Goal: Task Accomplishment & Management: Complete application form

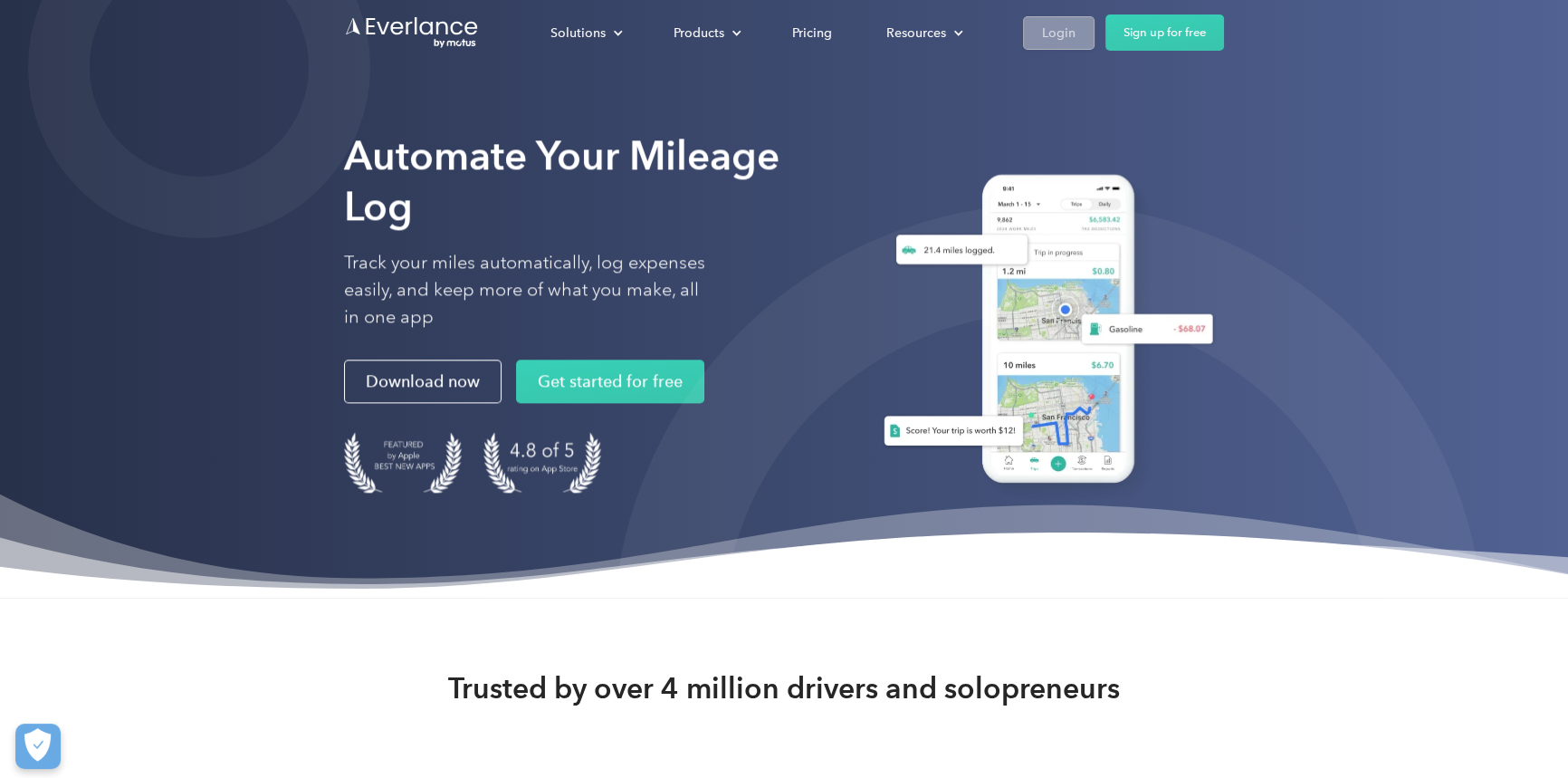
click at [1052, 32] on div "Login" at bounding box center [1058, 33] width 34 height 23
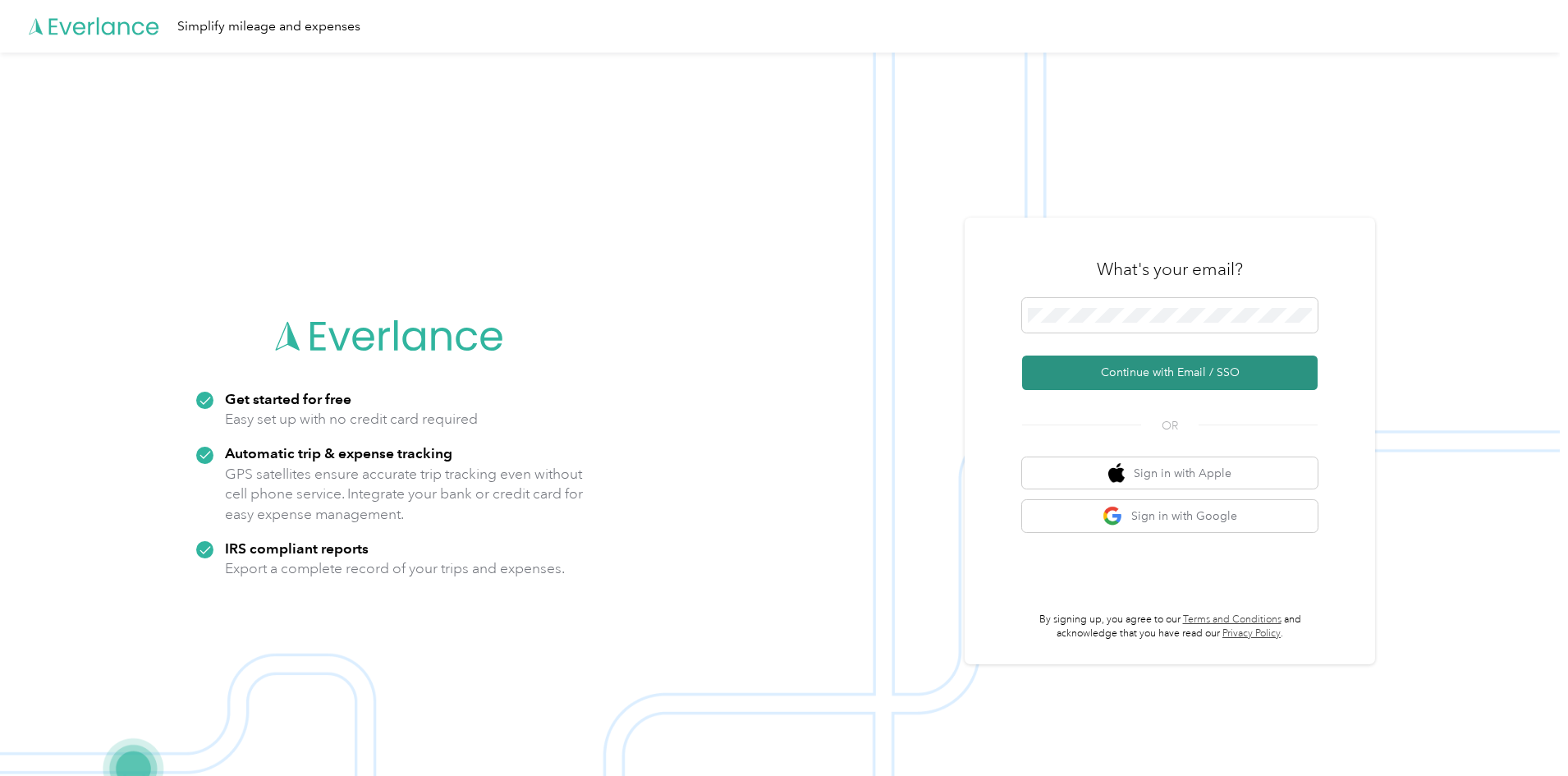
click at [1143, 359] on button "Continue with Email / SSO" at bounding box center [1170, 373] width 295 height 35
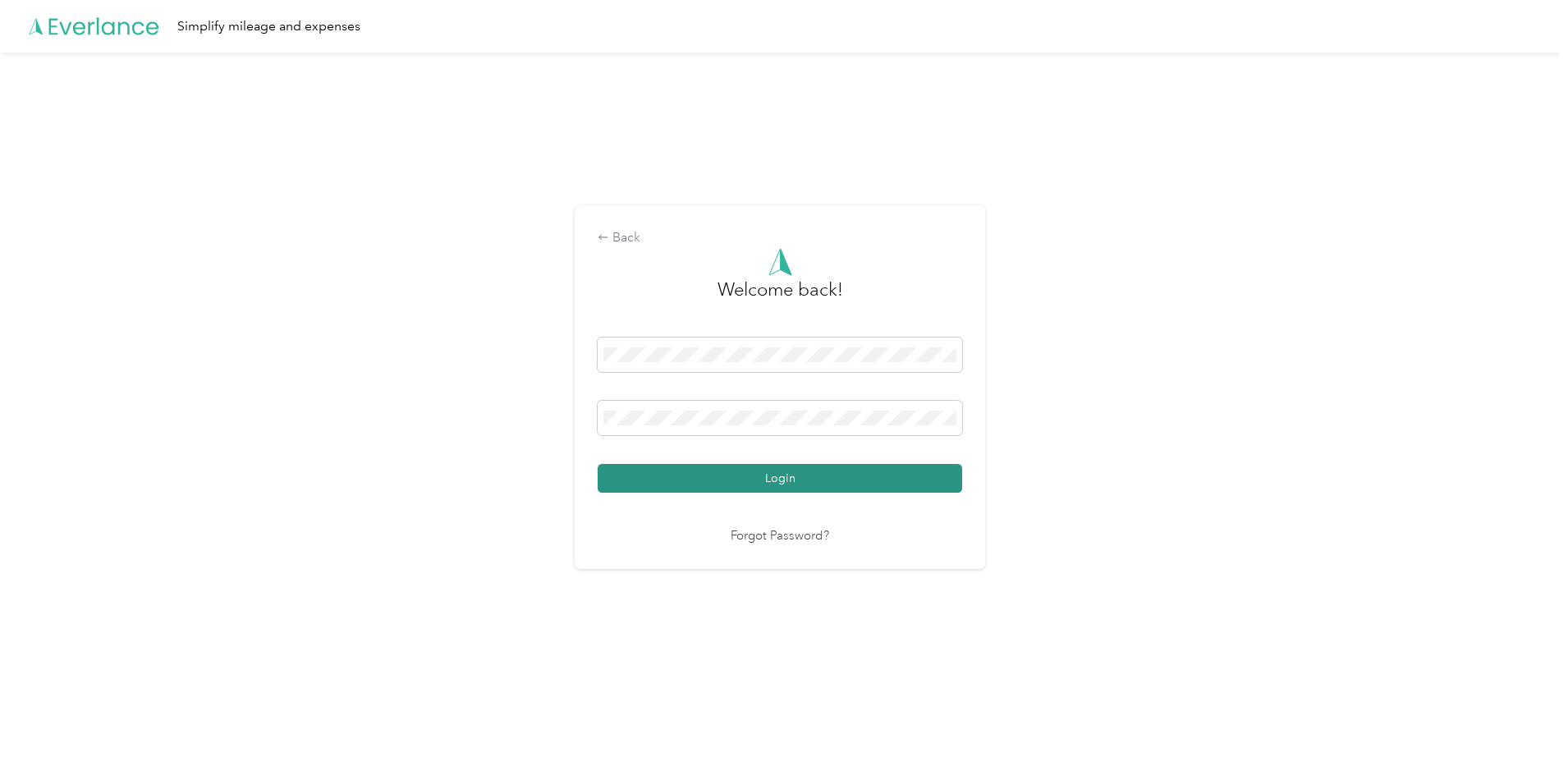
click at [865, 485] on button "Login" at bounding box center [779, 478] width 364 height 29
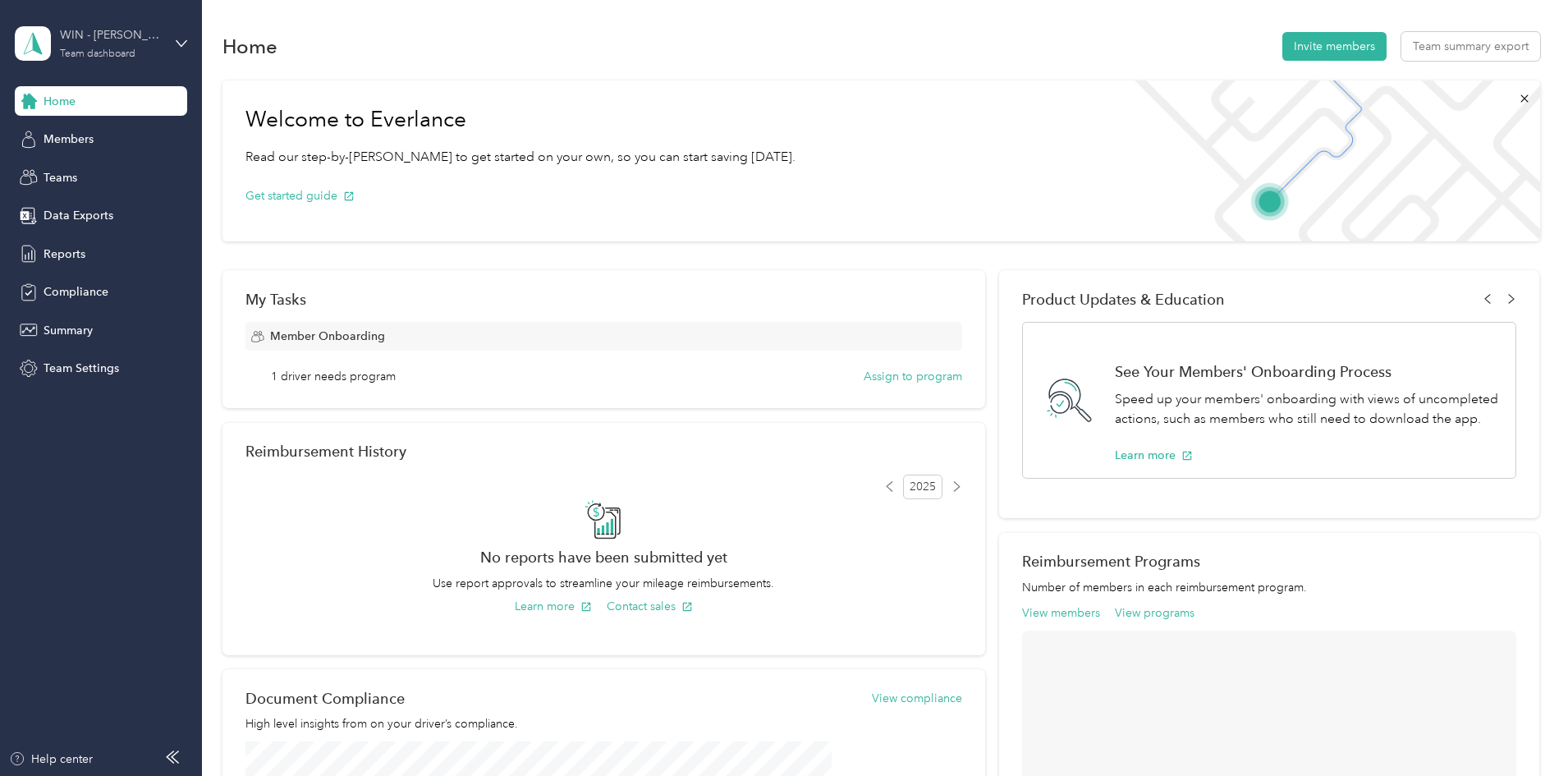
click at [131, 37] on div "WIN - [PERSON_NAME]" at bounding box center [111, 35] width 103 height 17
click at [90, 166] on div "Personal dashboard" at bounding box center [81, 172] width 104 height 17
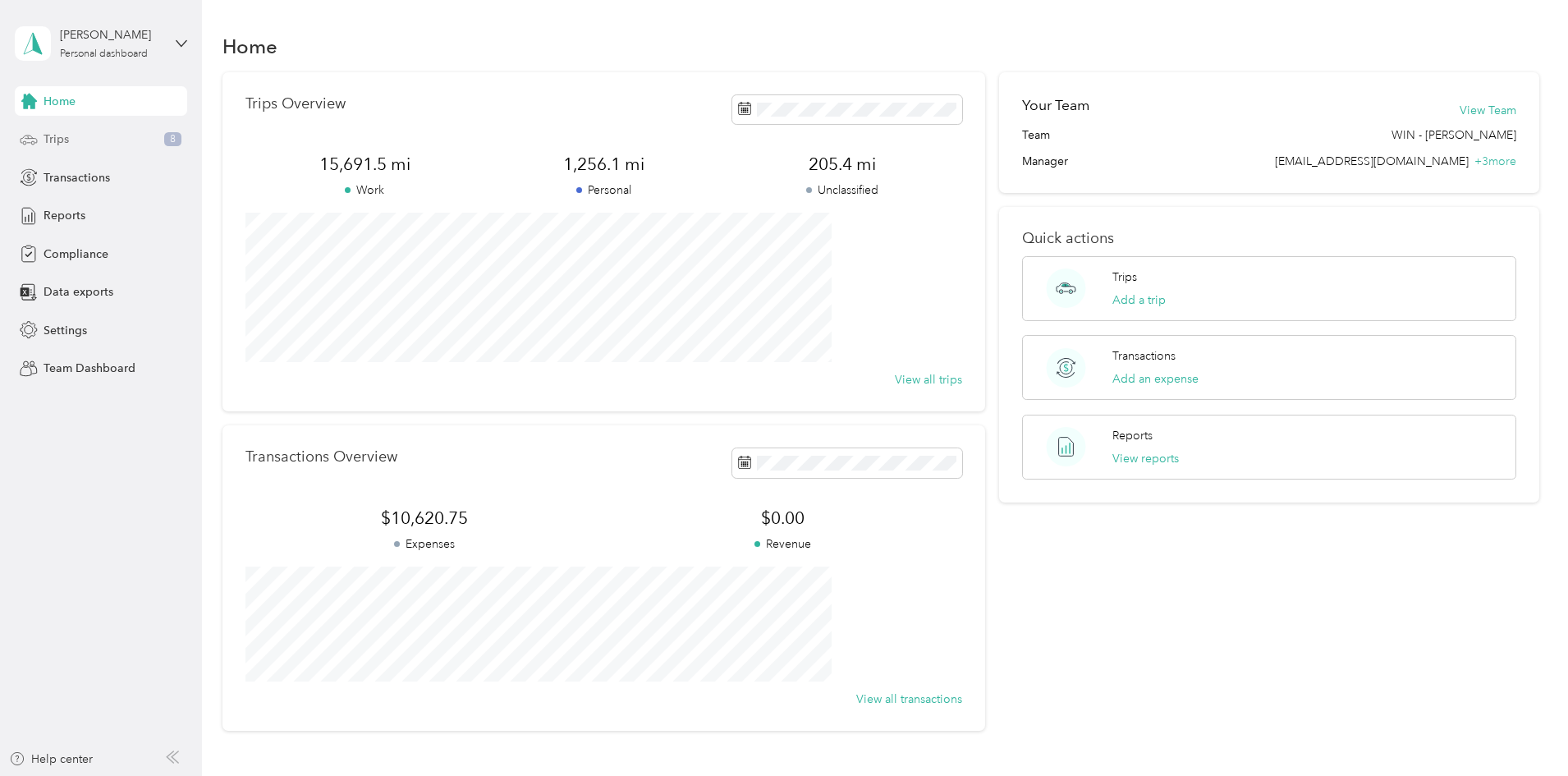
click at [100, 142] on div "Trips 8" at bounding box center [101, 139] width 173 height 30
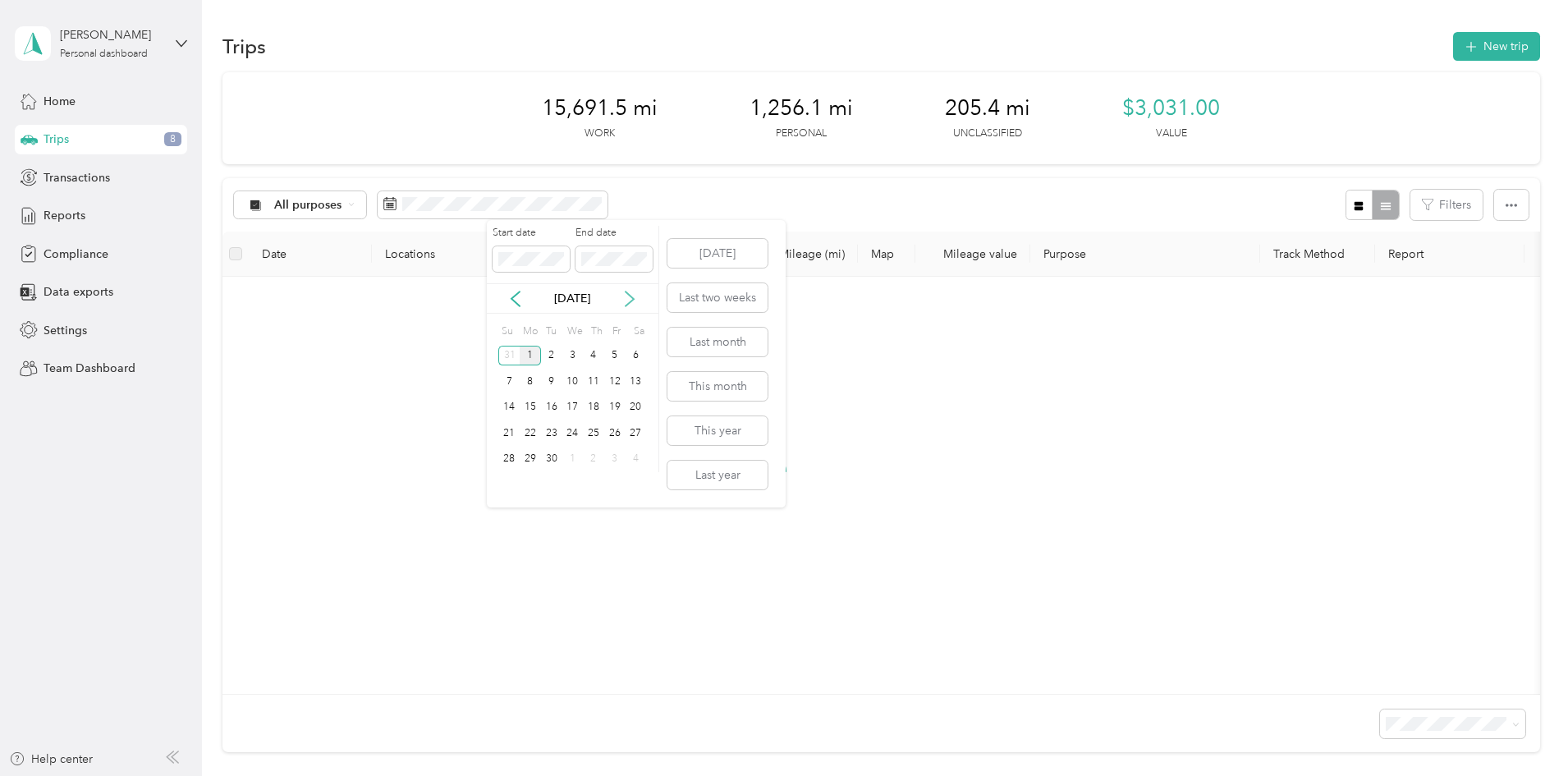
click at [630, 304] on icon at bounding box center [630, 299] width 17 height 17
click at [510, 305] on icon at bounding box center [516, 299] width 17 height 17
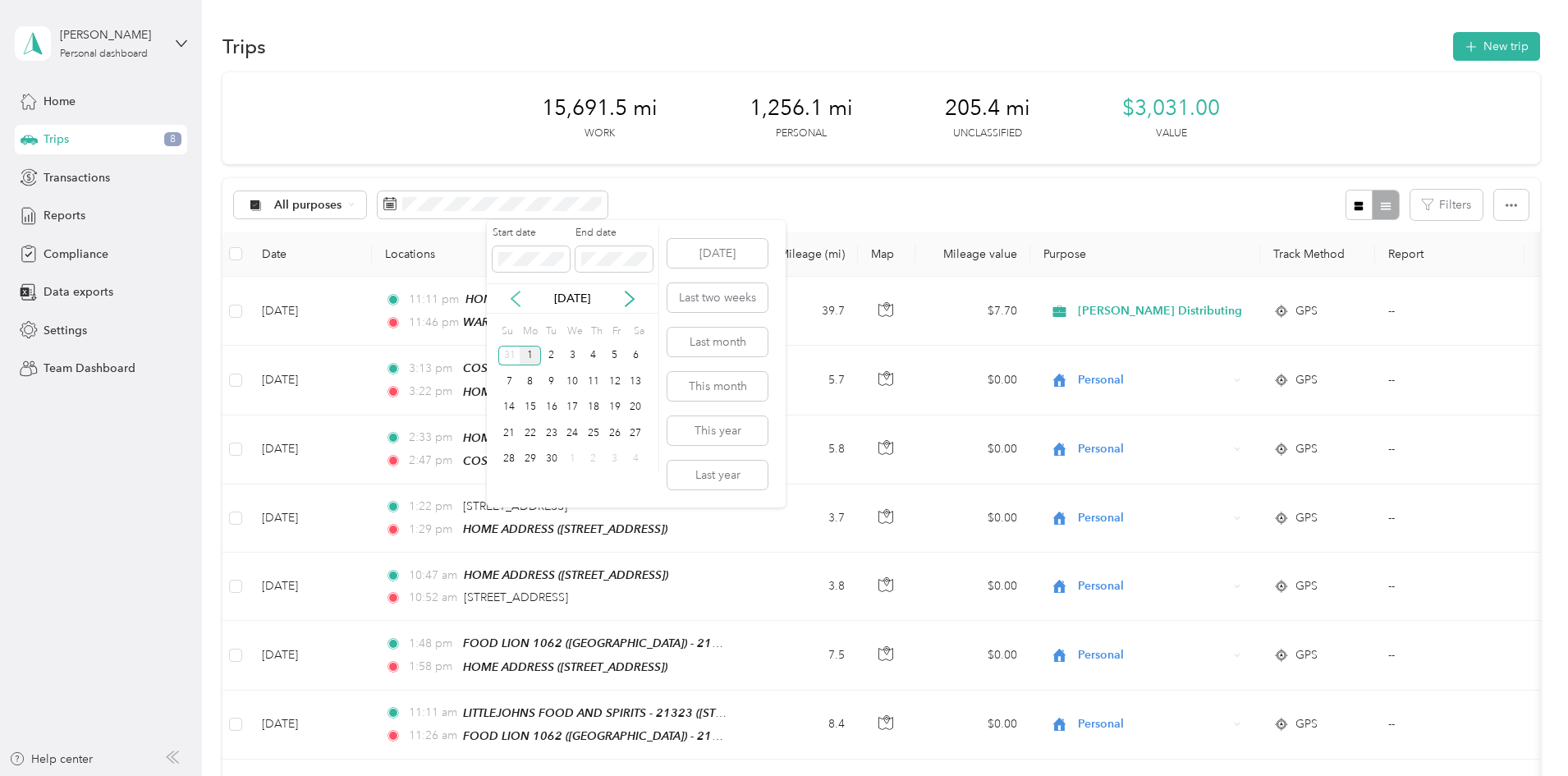
click at [518, 305] on icon at bounding box center [515, 299] width 8 height 15
click at [525, 452] on div "25" at bounding box center [530, 459] width 22 height 21
click at [628, 294] on icon at bounding box center [630, 299] width 8 height 15
click at [718, 254] on button "[DATE]" at bounding box center [717, 253] width 100 height 29
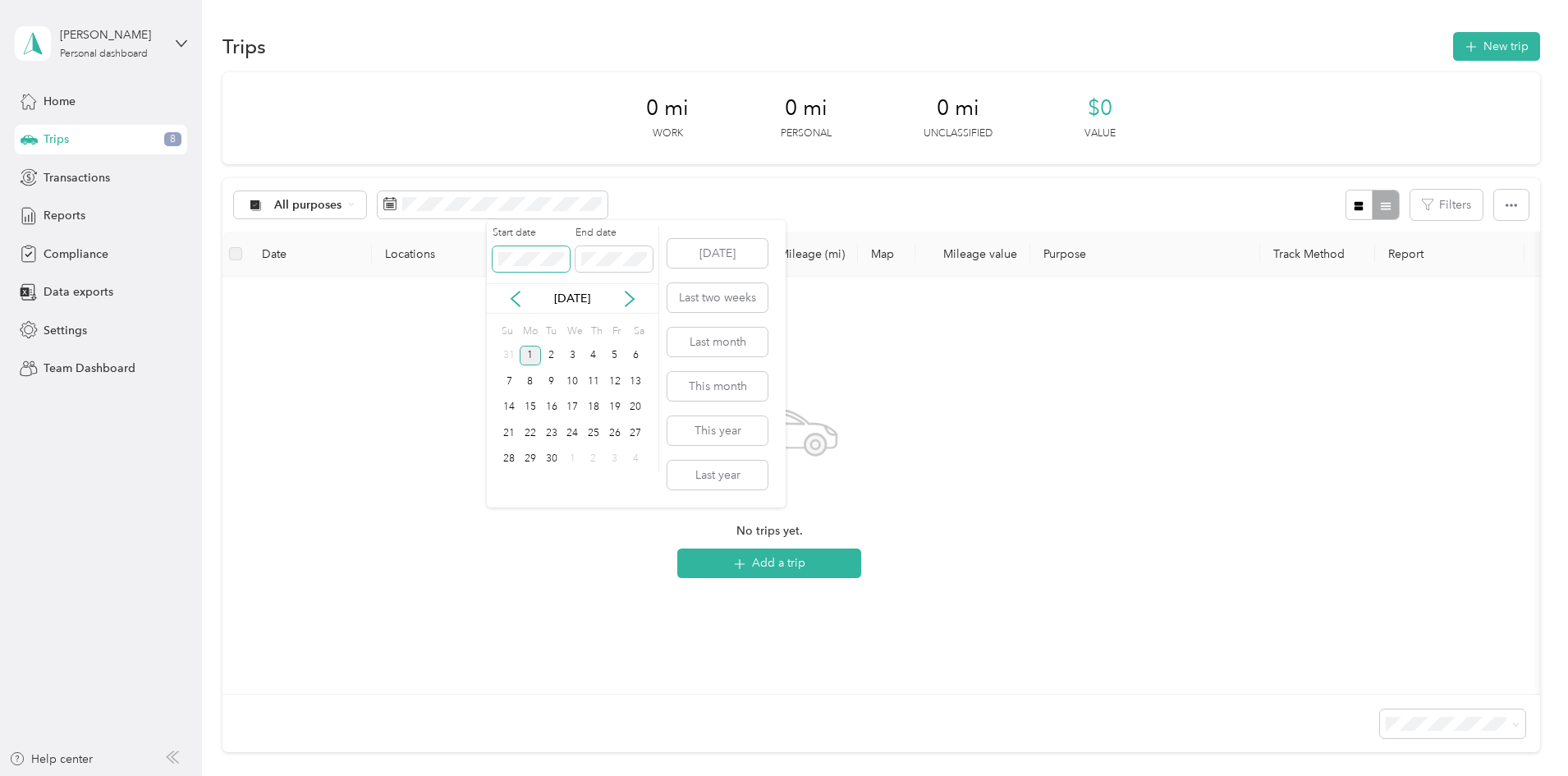
click at [460, 258] on body "[PERSON_NAME] Personal dashboard Home Trips 8 Transactions Reports Compliance D…" at bounding box center [780, 388] width 1560 height 776
click at [807, 208] on div "All purposes Filters" at bounding box center [881, 205] width 1317 height 53
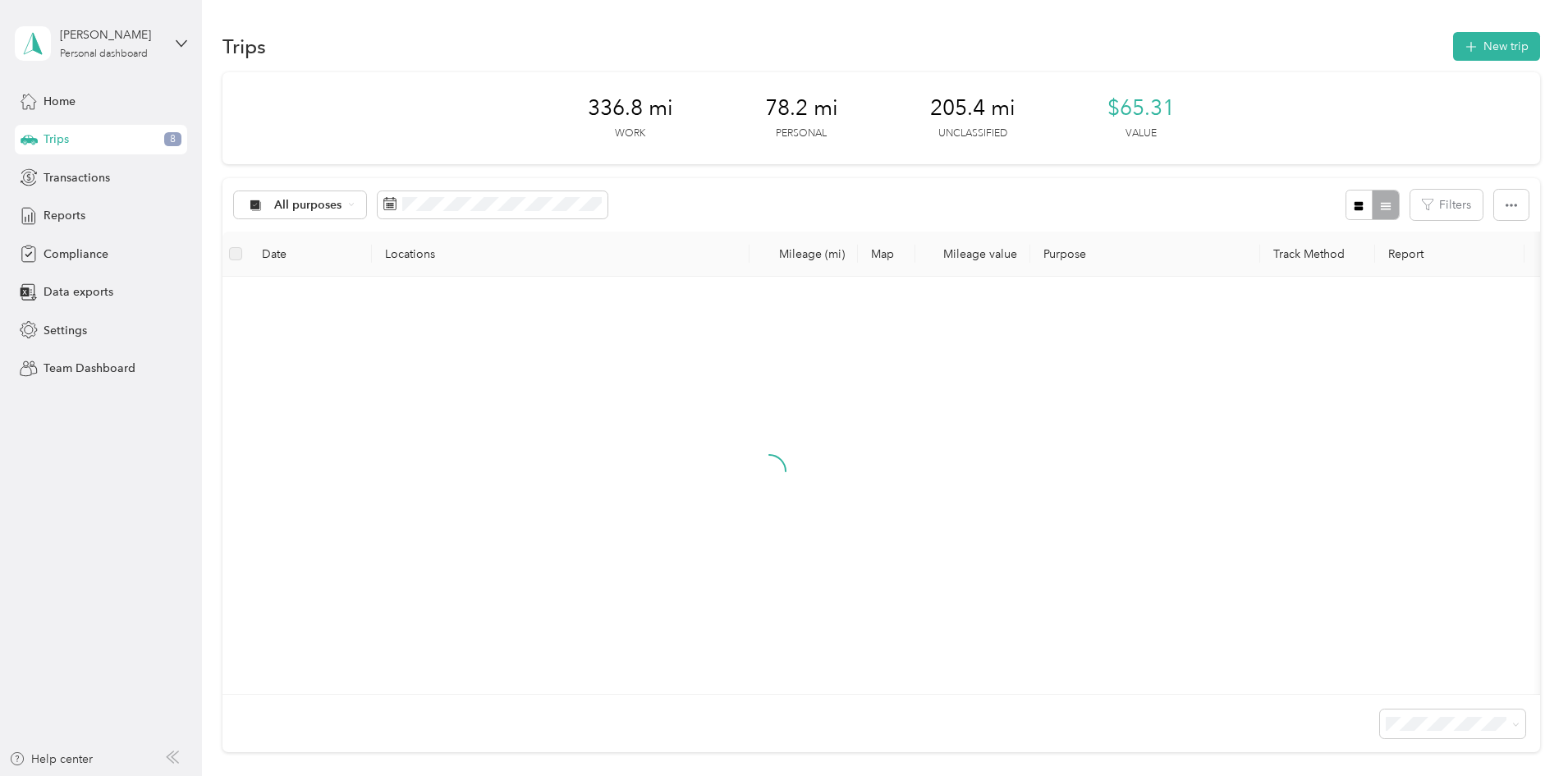
click at [904, 217] on div "All purposes Filters" at bounding box center [881, 205] width 1317 height 53
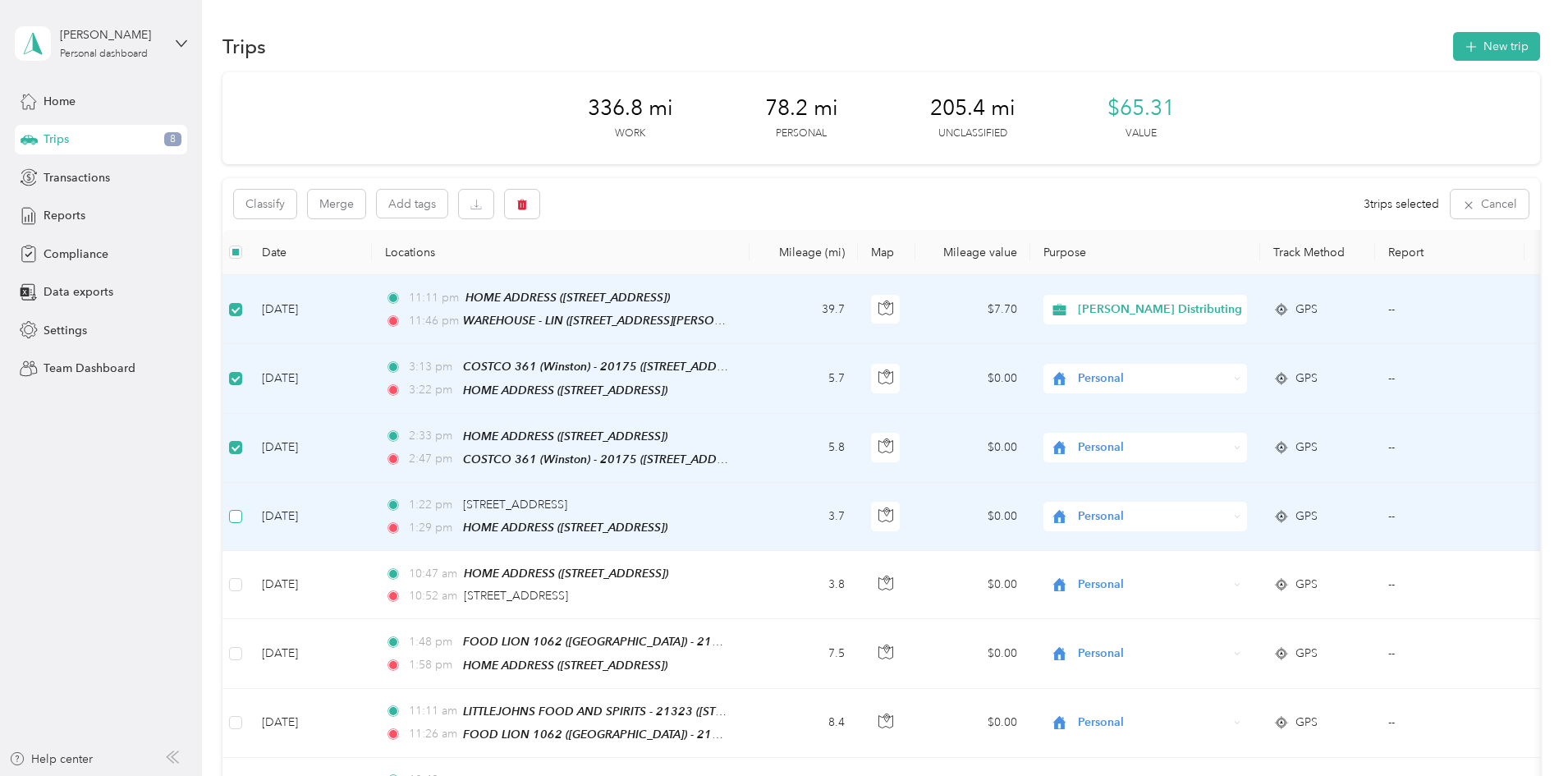
click at [249, 504] on td at bounding box center [236, 517] width 27 height 68
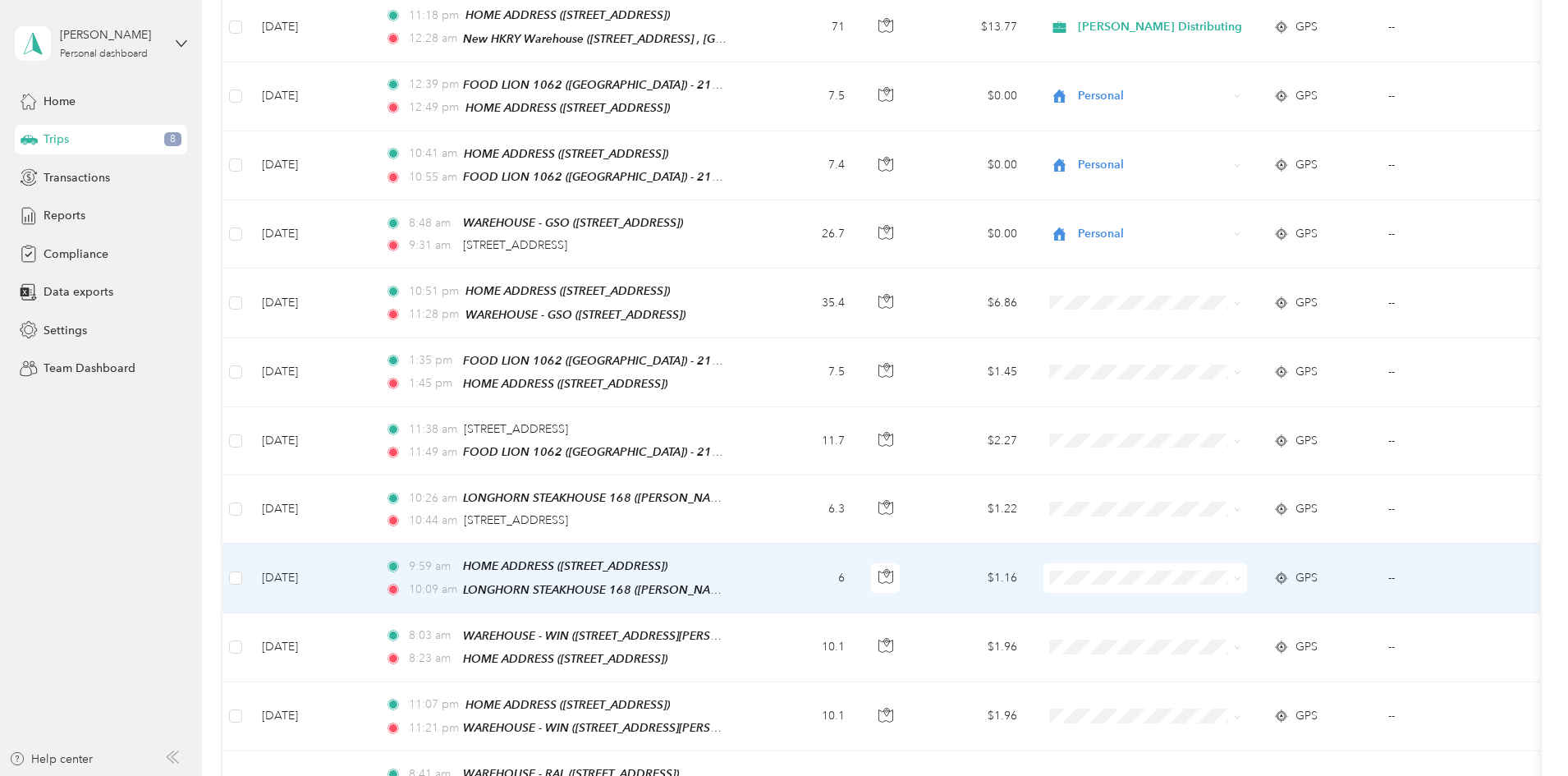
scroll to position [1149, 0]
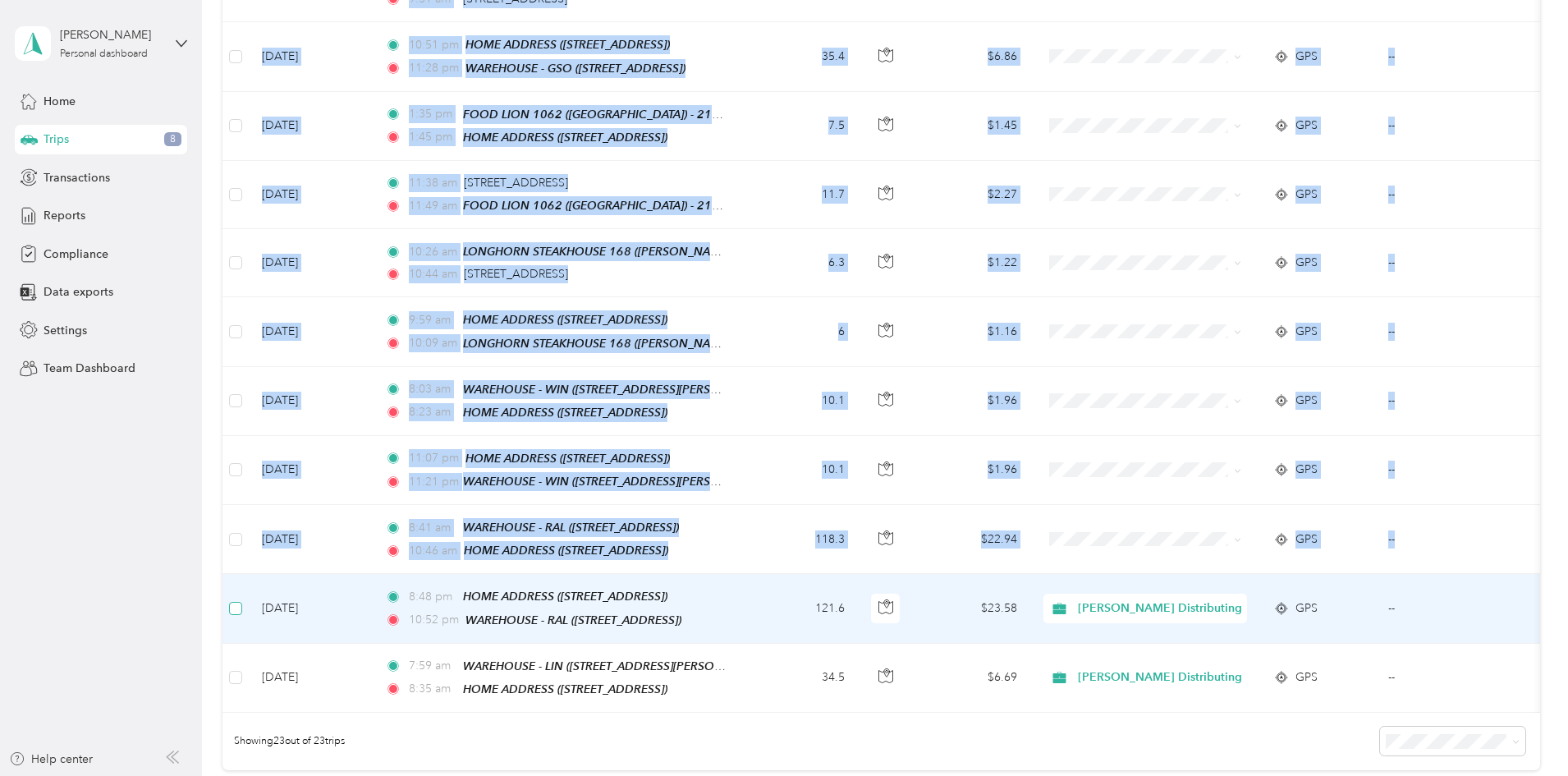
click at [242, 599] on label at bounding box center [236, 608] width 13 height 18
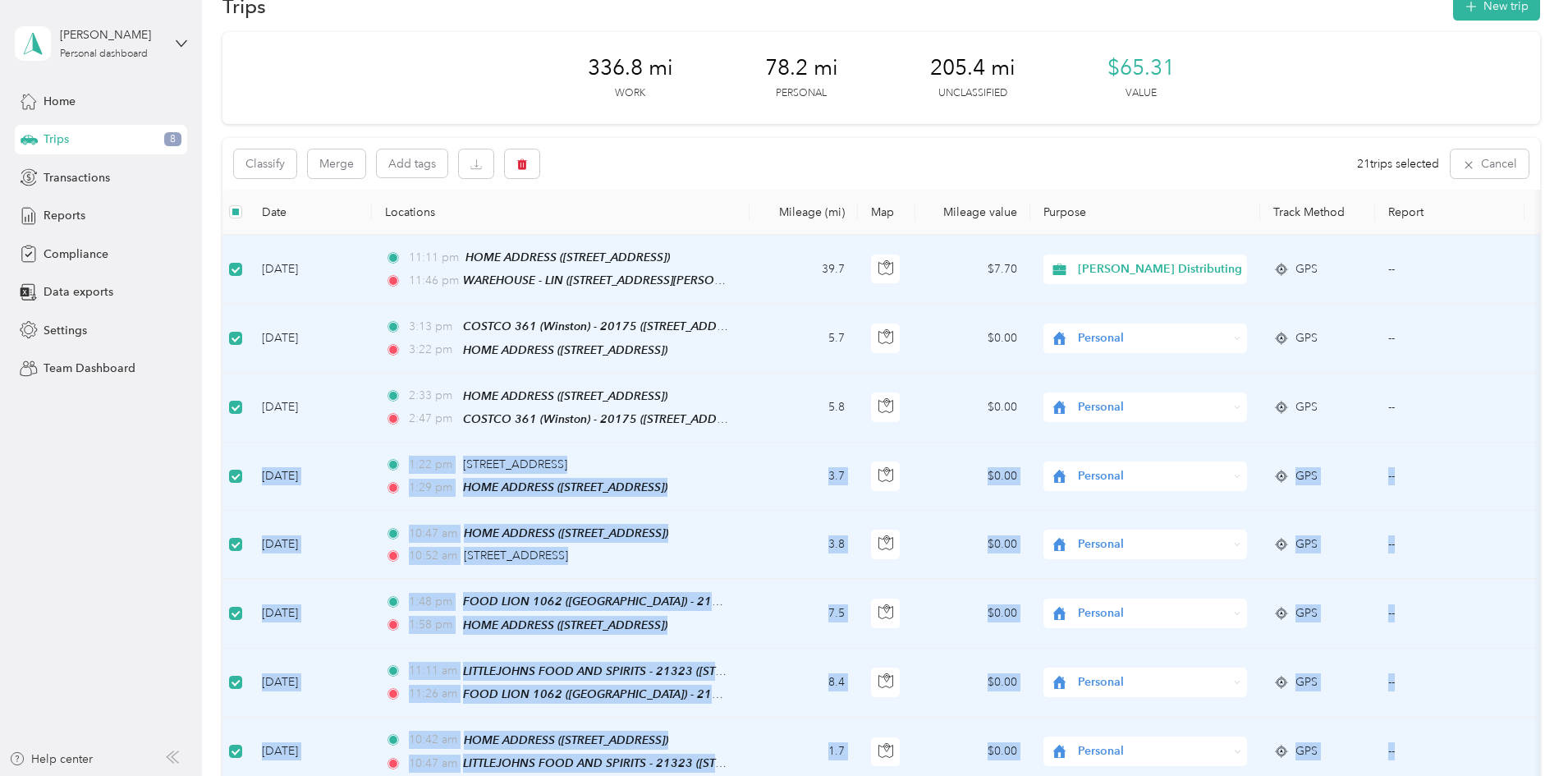
scroll to position [36, 0]
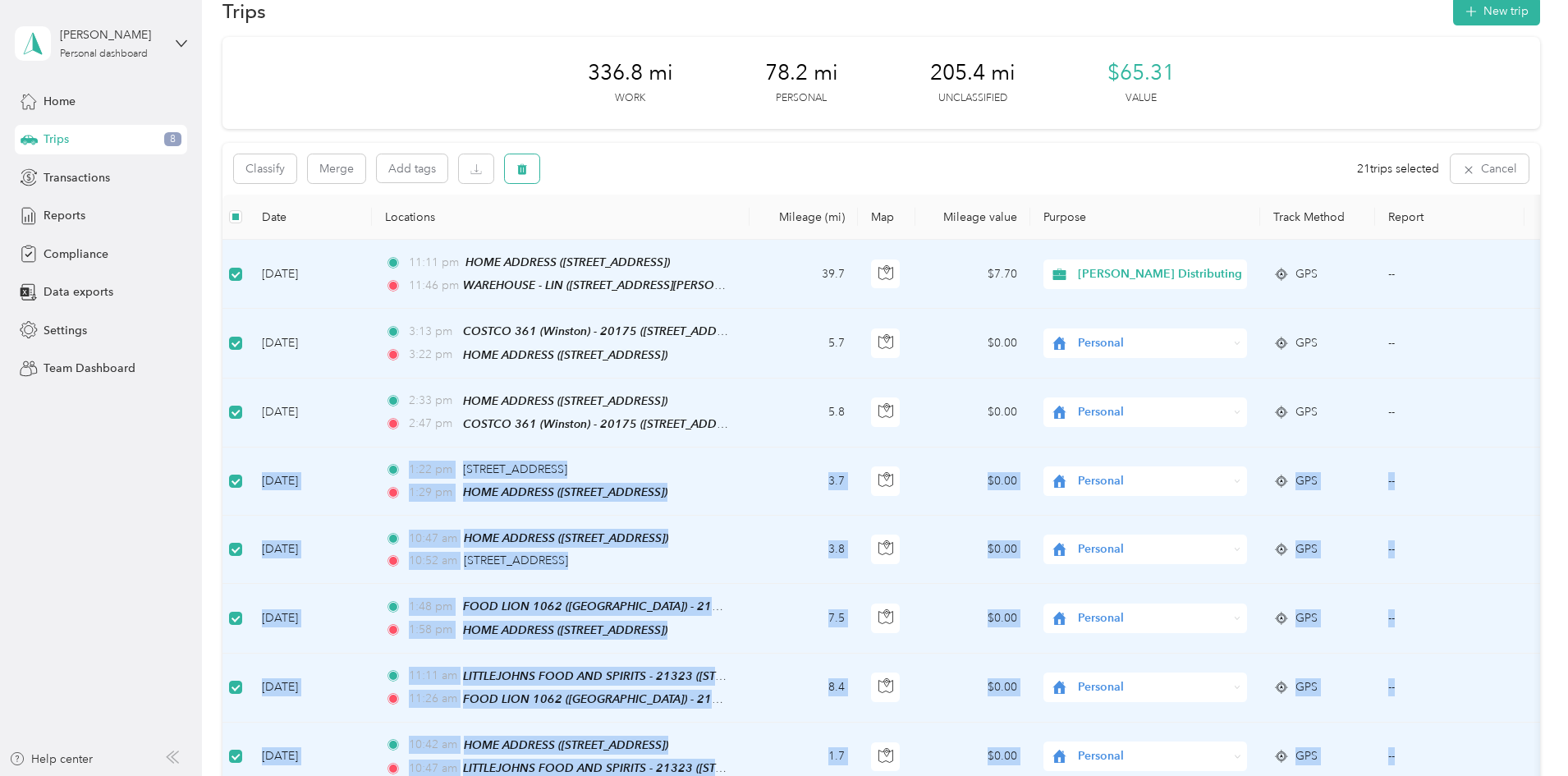
click at [539, 178] on button "button" at bounding box center [523, 168] width 35 height 29
click at [744, 241] on button "Yes" at bounding box center [757, 237] width 32 height 27
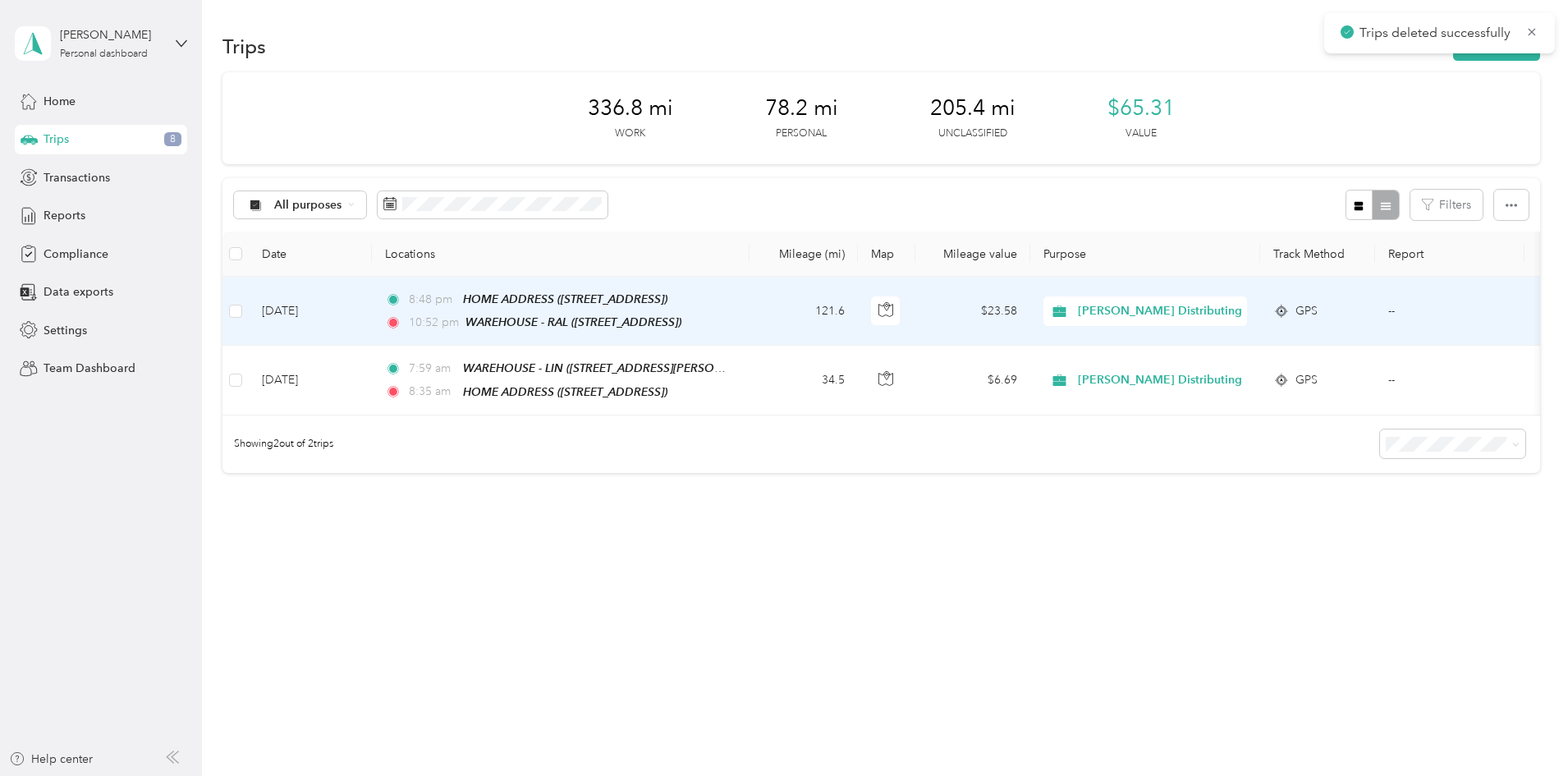
scroll to position [0, 0]
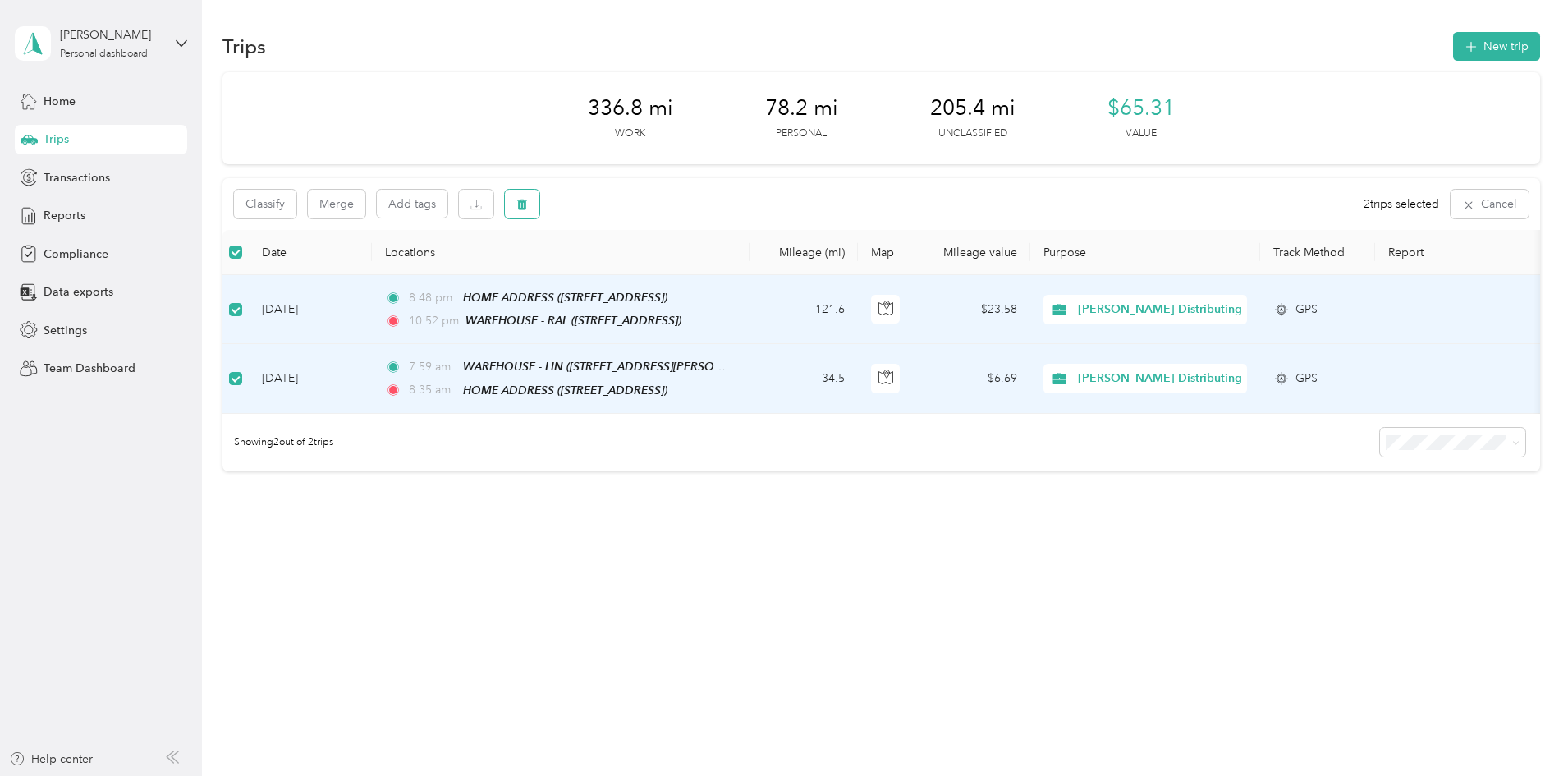
click at [527, 207] on icon "button" at bounding box center [522, 204] width 10 height 11
click at [744, 276] on button "Yes" at bounding box center [755, 273] width 32 height 27
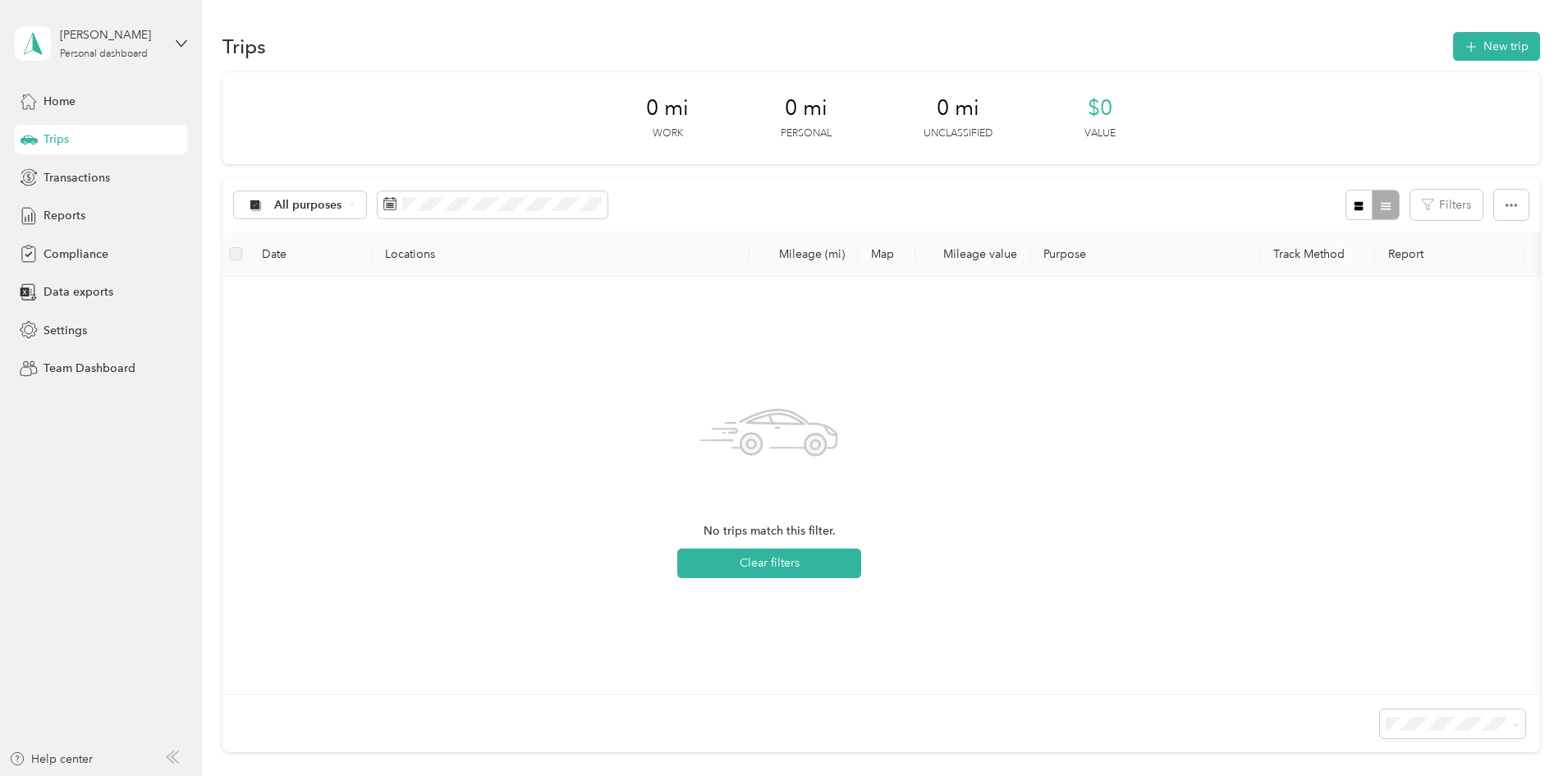
click at [126, 140] on div "Trips" at bounding box center [101, 139] width 173 height 30
click at [104, 182] on span "Transactions" at bounding box center [76, 178] width 66 height 17
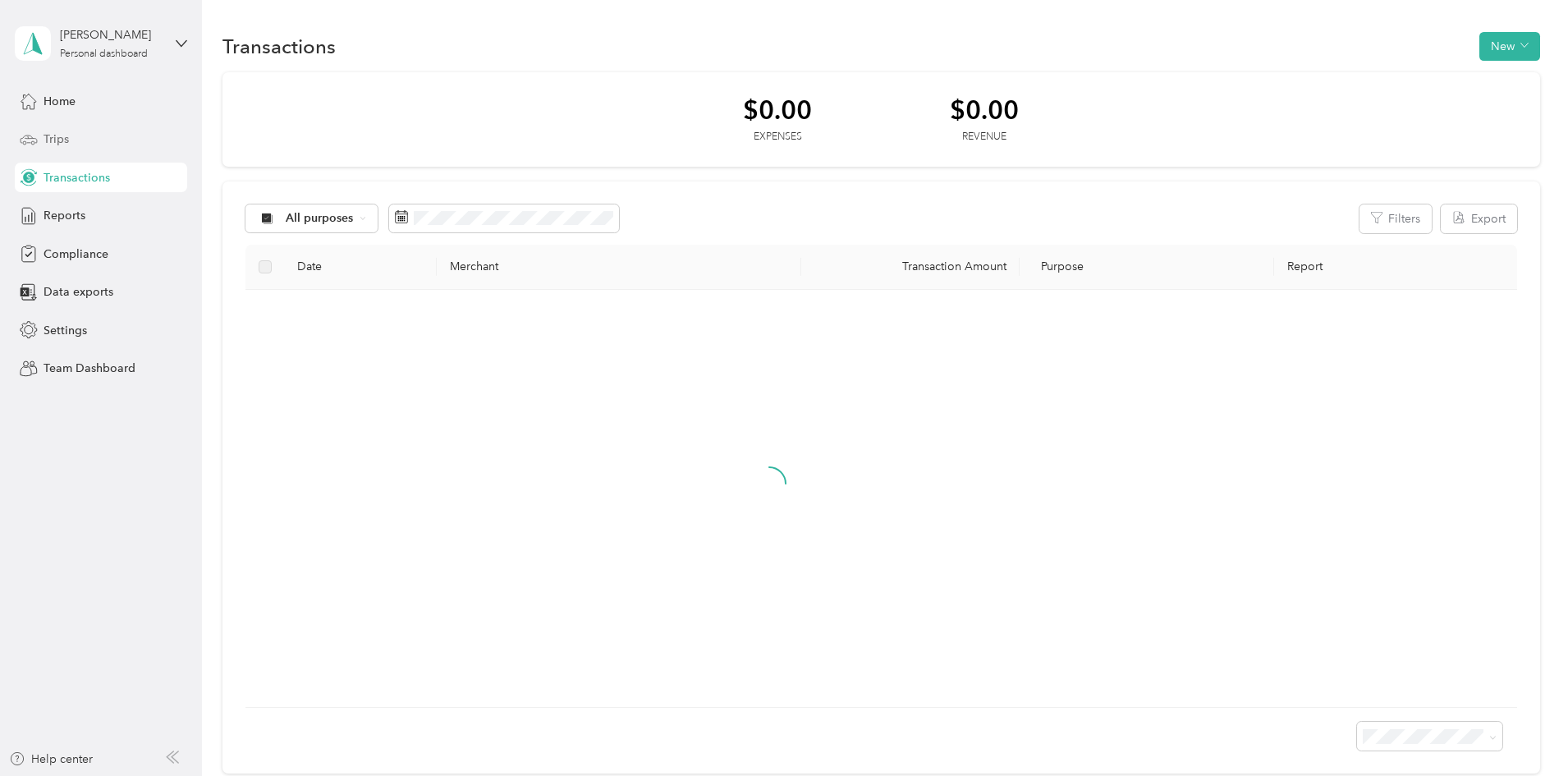
click at [103, 145] on div "Trips" at bounding box center [101, 139] width 173 height 30
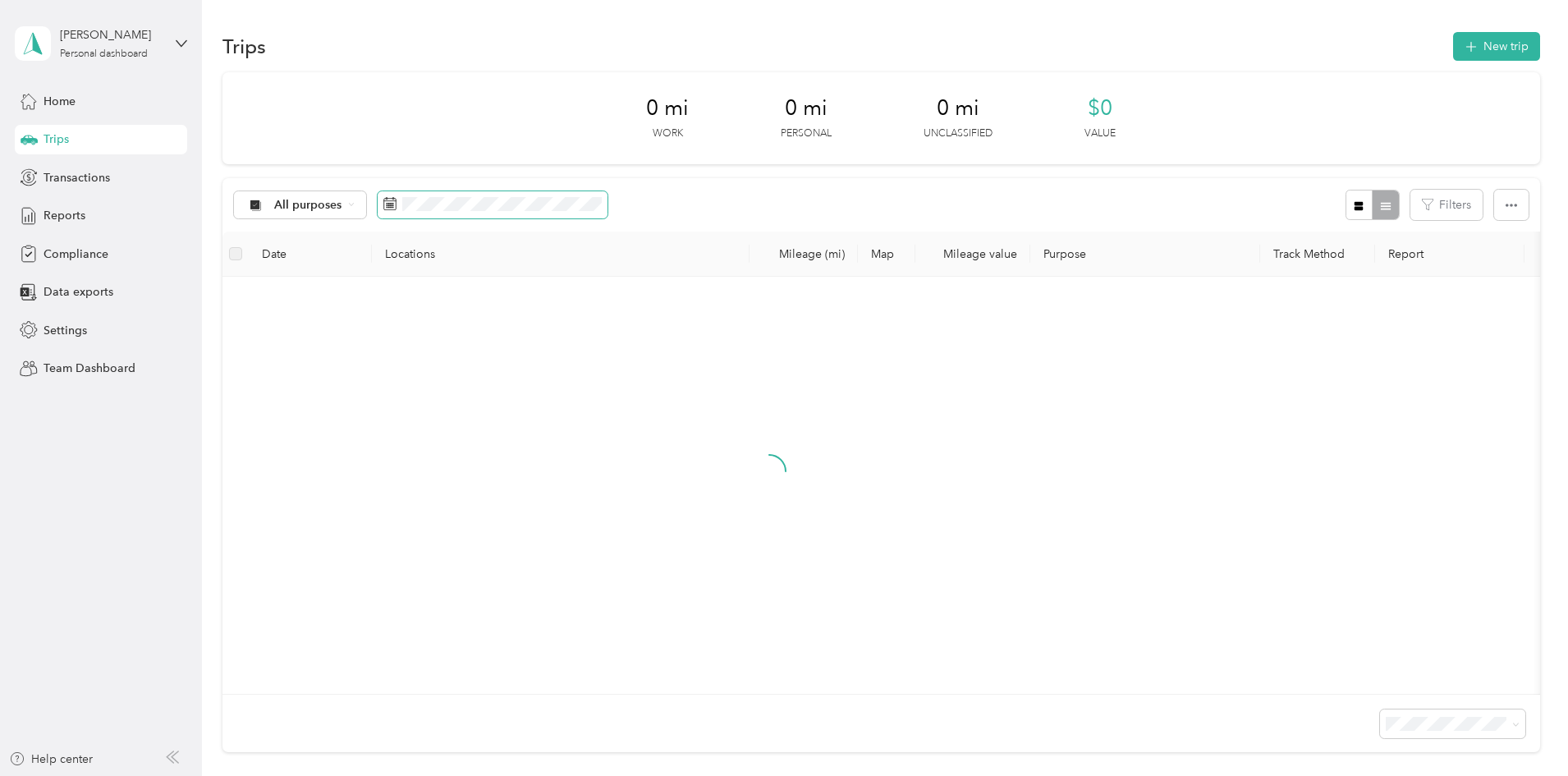
click at [598, 211] on span at bounding box center [492, 206] width 230 height 28
click at [518, 302] on icon at bounding box center [516, 299] width 17 height 17
click at [514, 461] on div "24" at bounding box center [509, 459] width 22 height 21
click at [814, 211] on div "All purposes Filters" at bounding box center [881, 205] width 1317 height 53
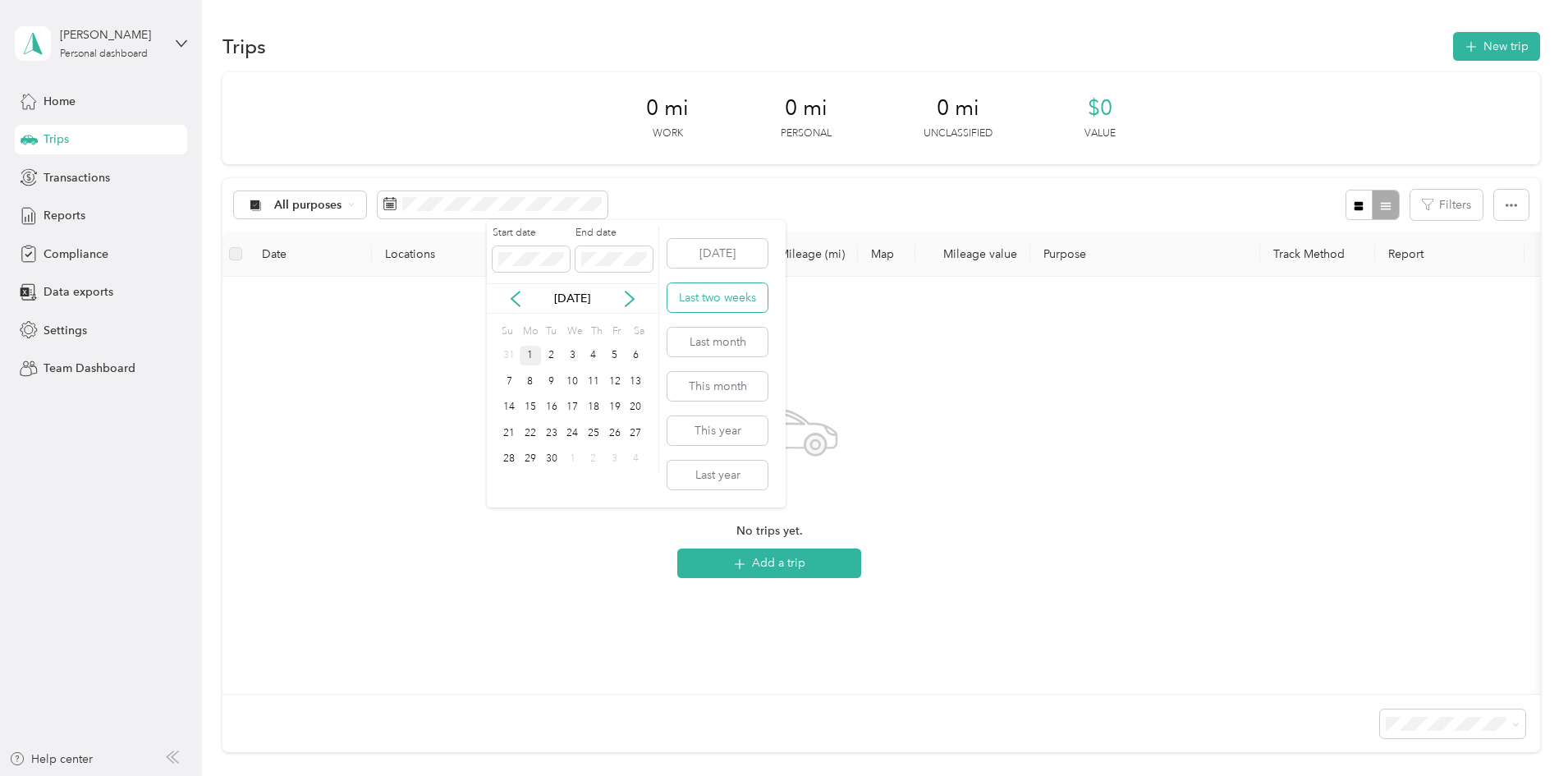
click at [717, 300] on button "Last two weeks" at bounding box center [717, 297] width 100 height 29
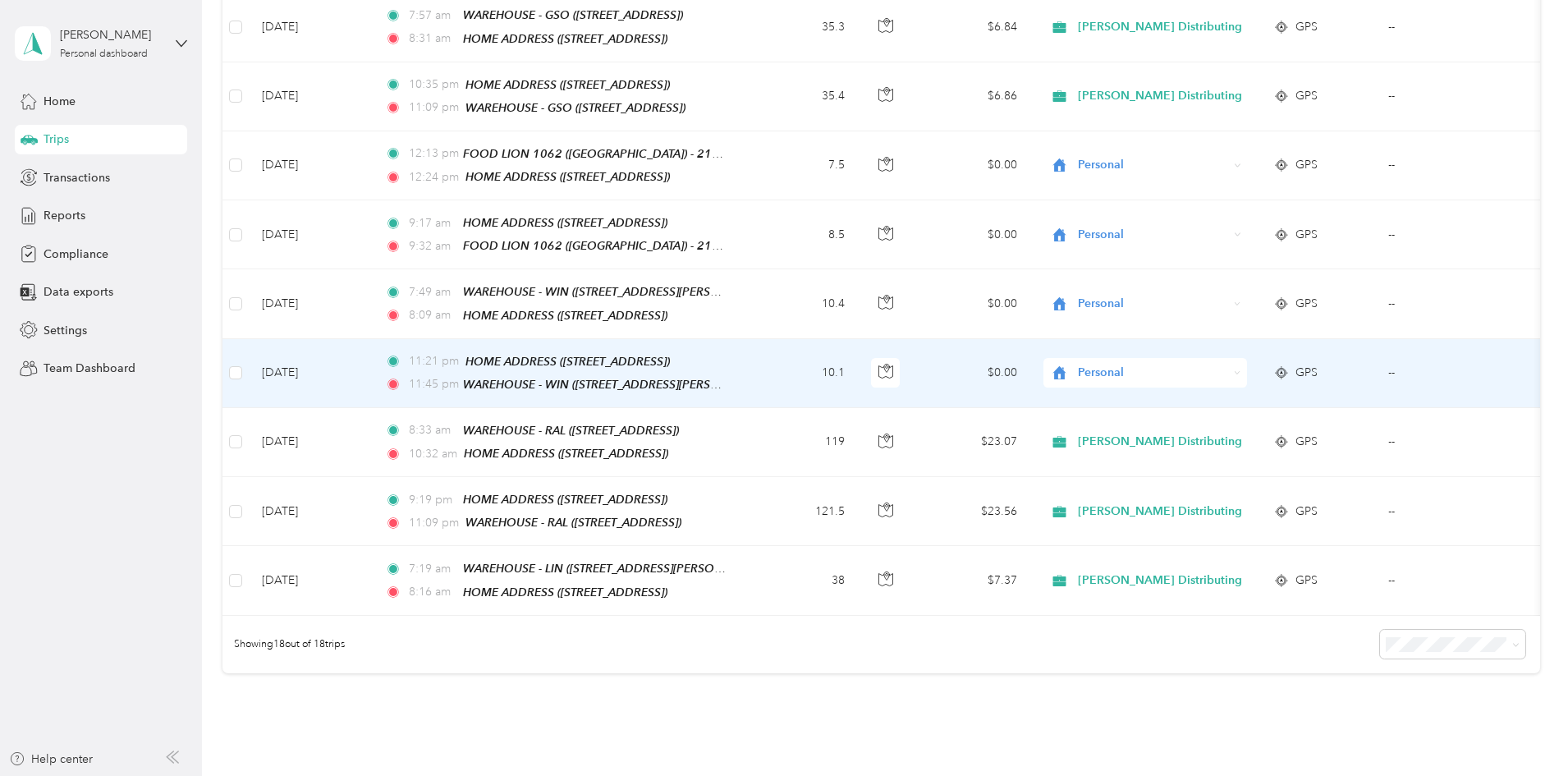
scroll to position [1013, 0]
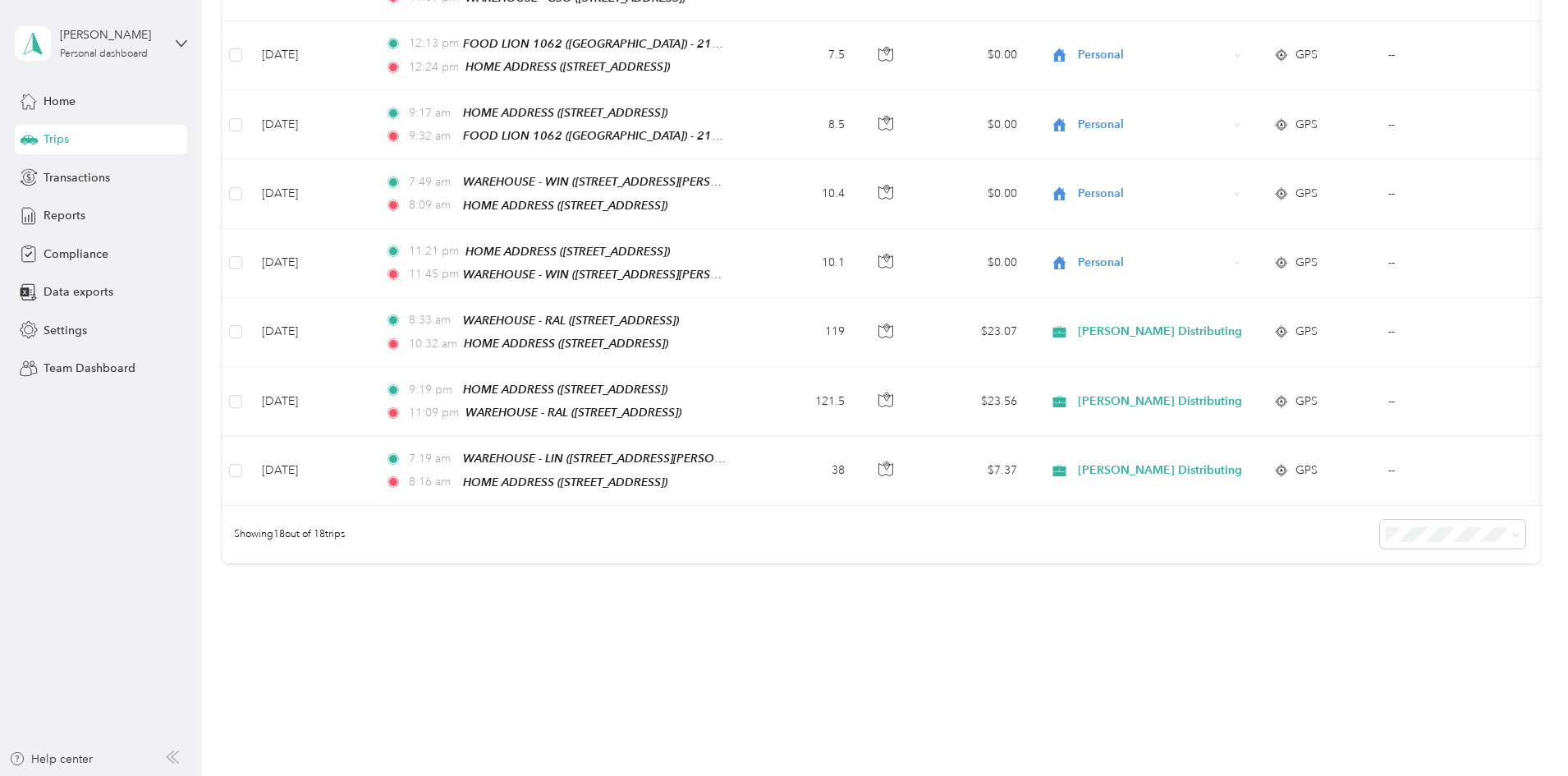
click at [170, 40] on div "[PERSON_NAME] Personal dashboard" at bounding box center [101, 43] width 173 height 57
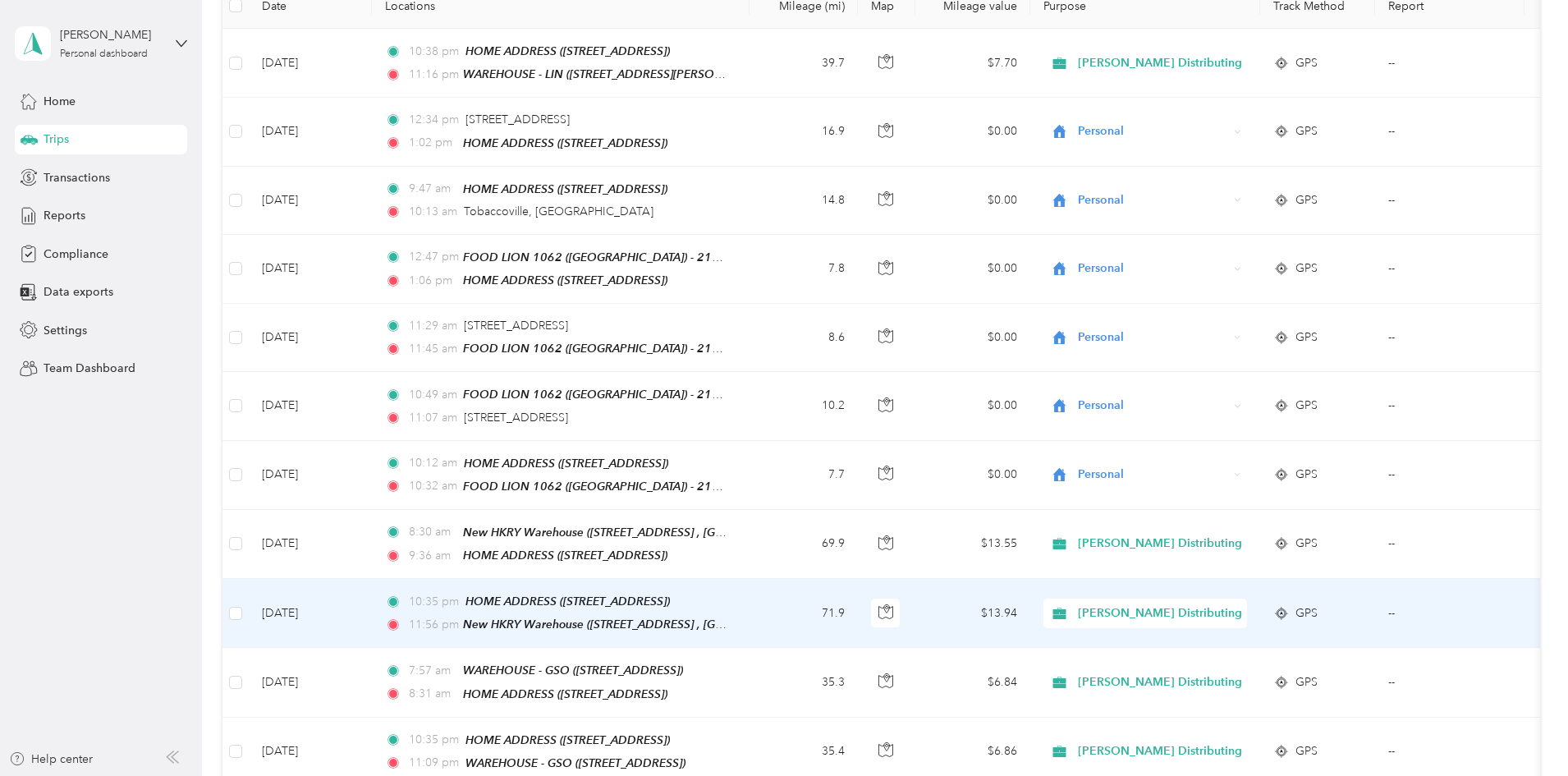
scroll to position [0, 0]
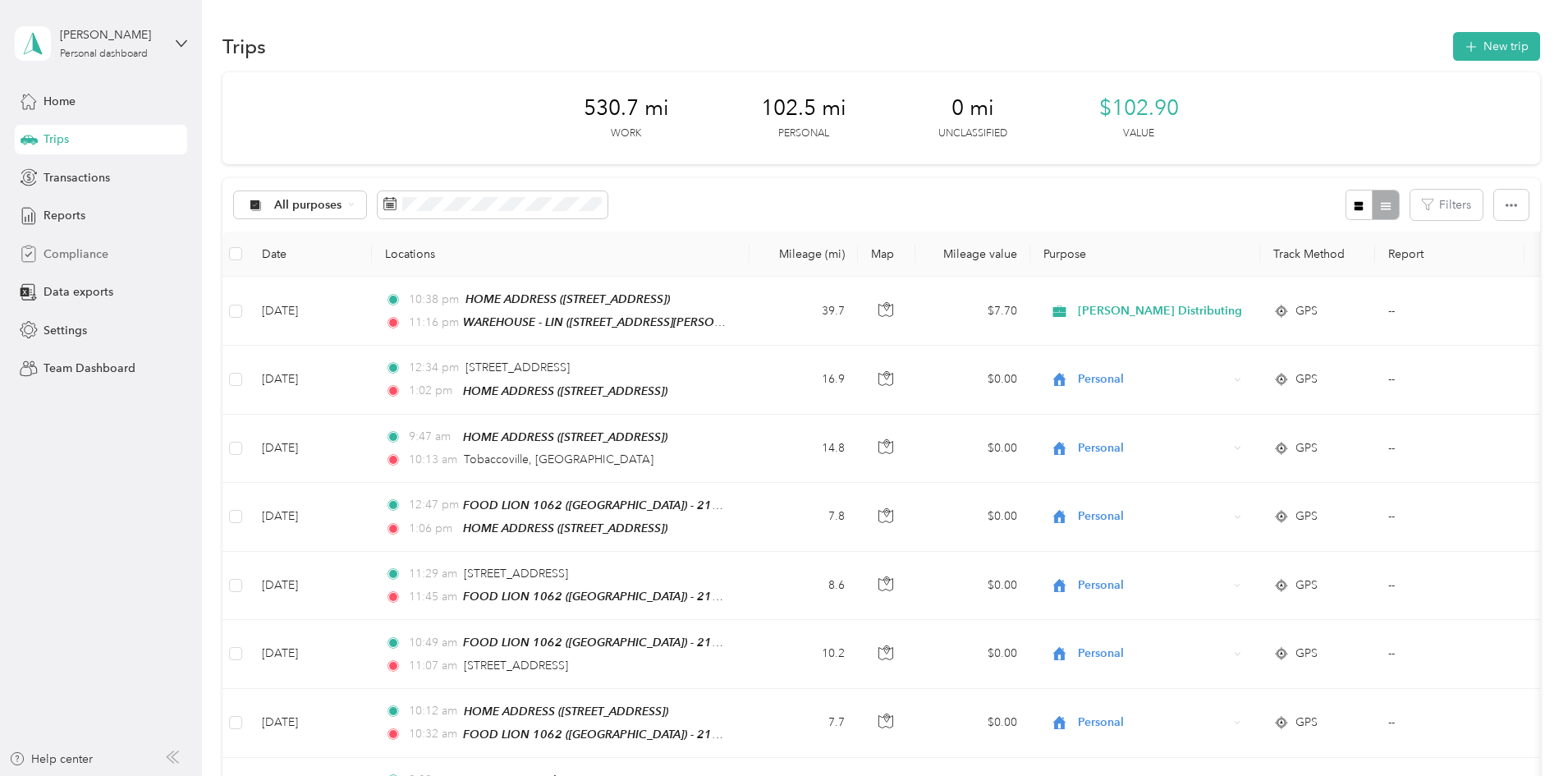
click at [91, 261] on span "Compliance" at bounding box center [75, 254] width 65 height 17
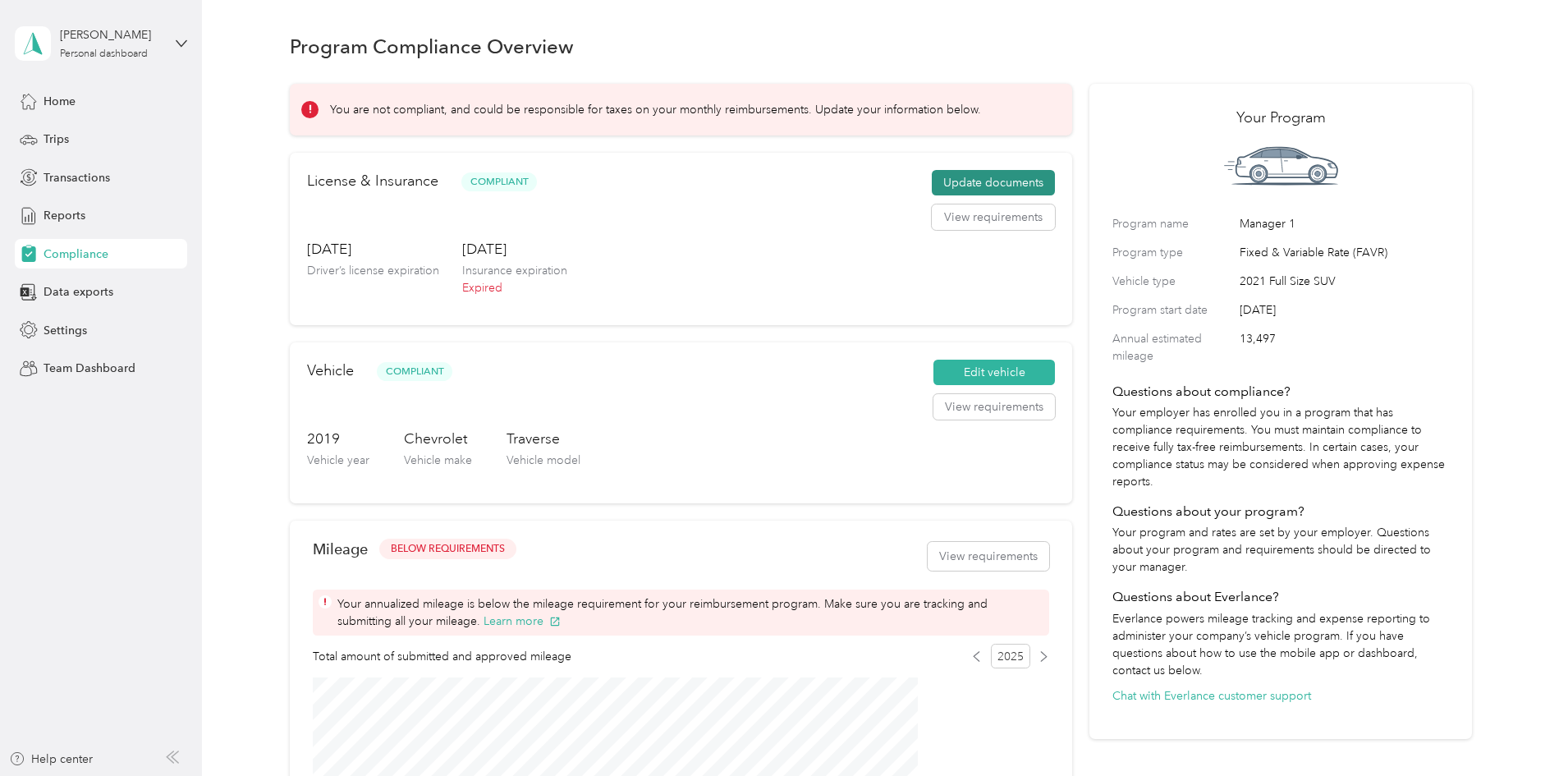
click at [976, 196] on button "Update documents" at bounding box center [993, 183] width 123 height 27
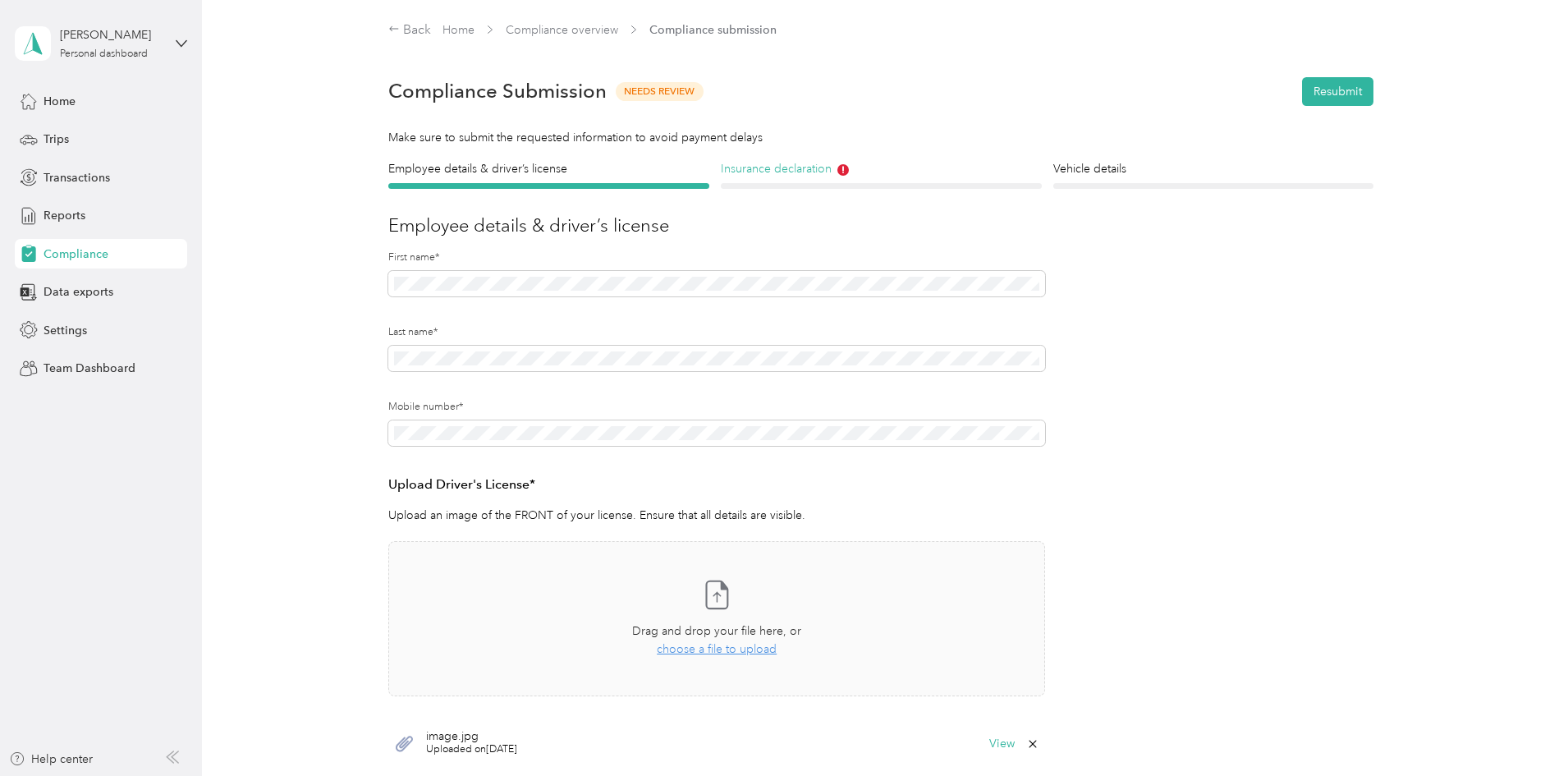
click at [831, 165] on h4 "Insurance declaration" at bounding box center [881, 168] width 321 height 17
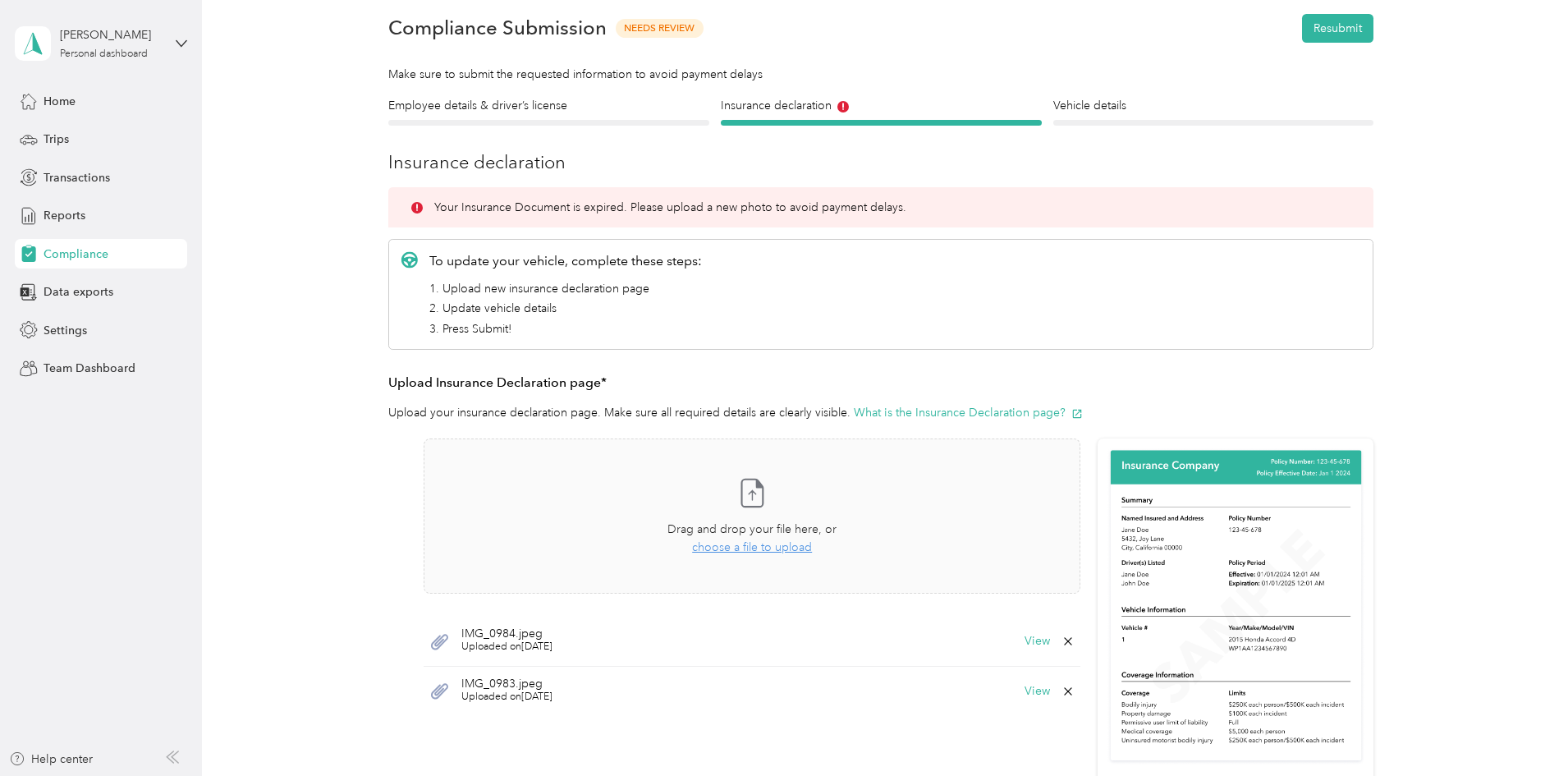
scroll to position [164, 0]
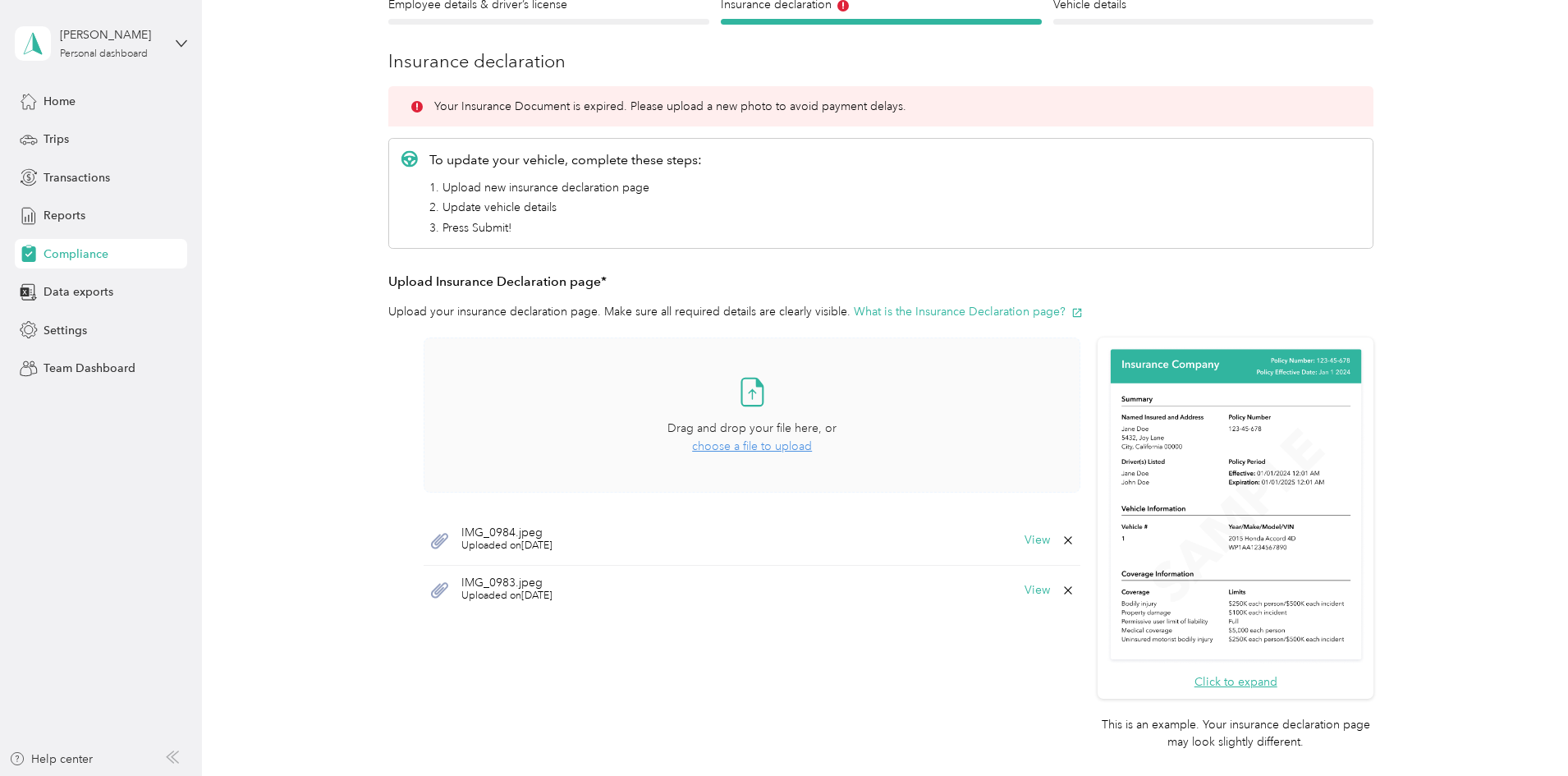
click at [742, 445] on span "choose a file to upload" at bounding box center [752, 446] width 119 height 14
click at [728, 446] on span "choose a file to upload" at bounding box center [752, 446] width 119 height 14
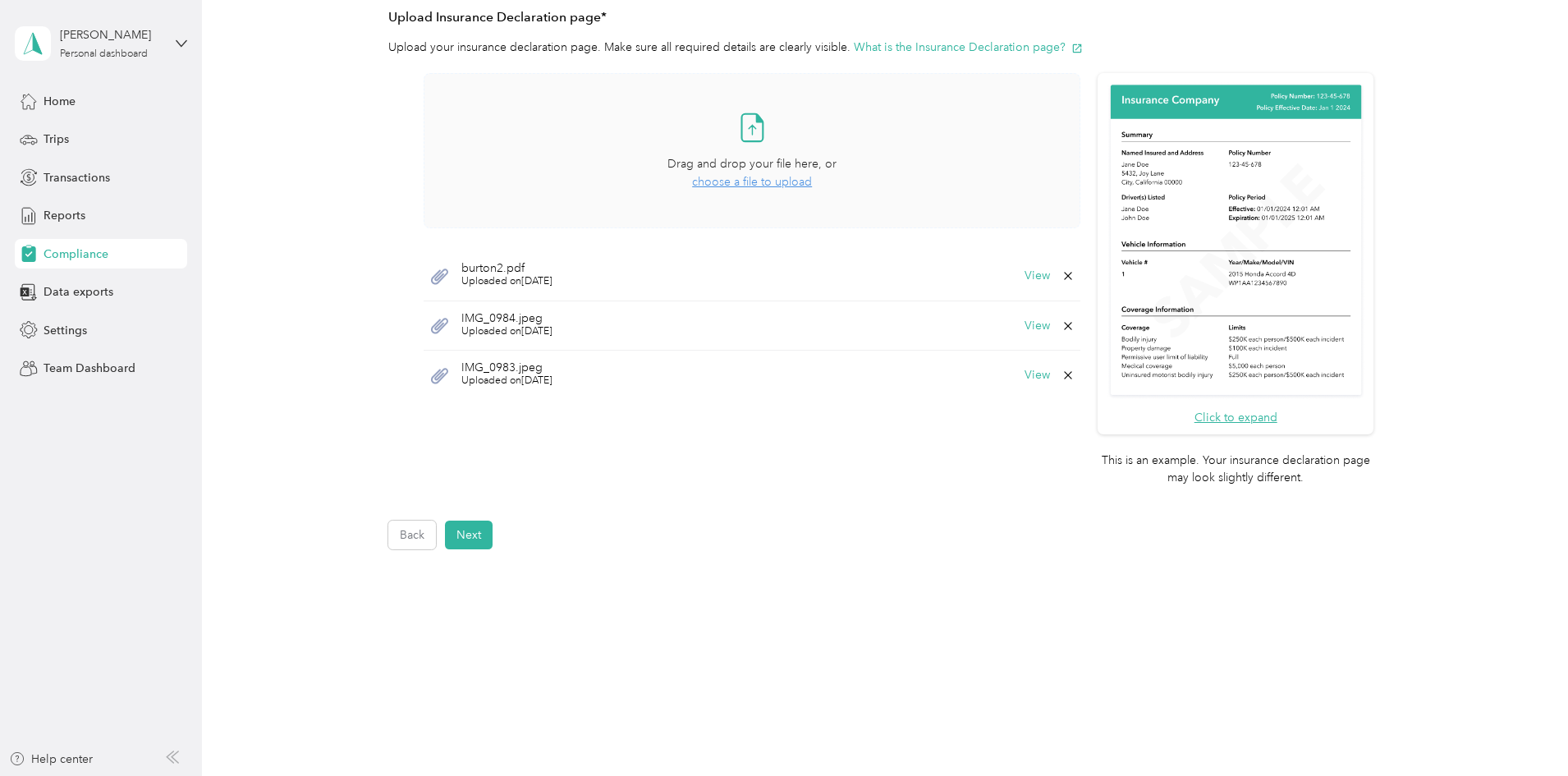
scroll to position [441, 0]
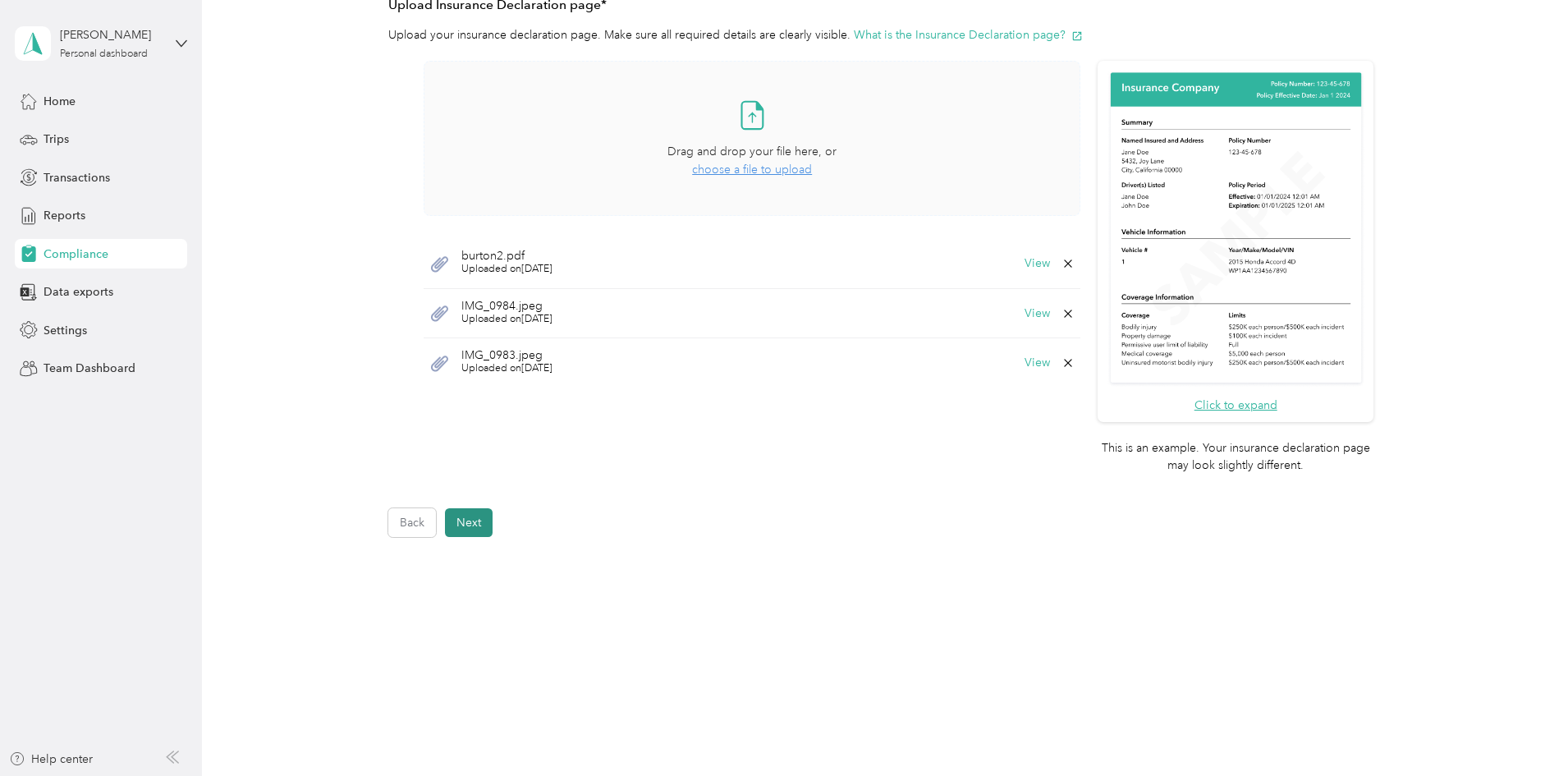
click at [460, 529] on button "Next" at bounding box center [468, 523] width 47 height 29
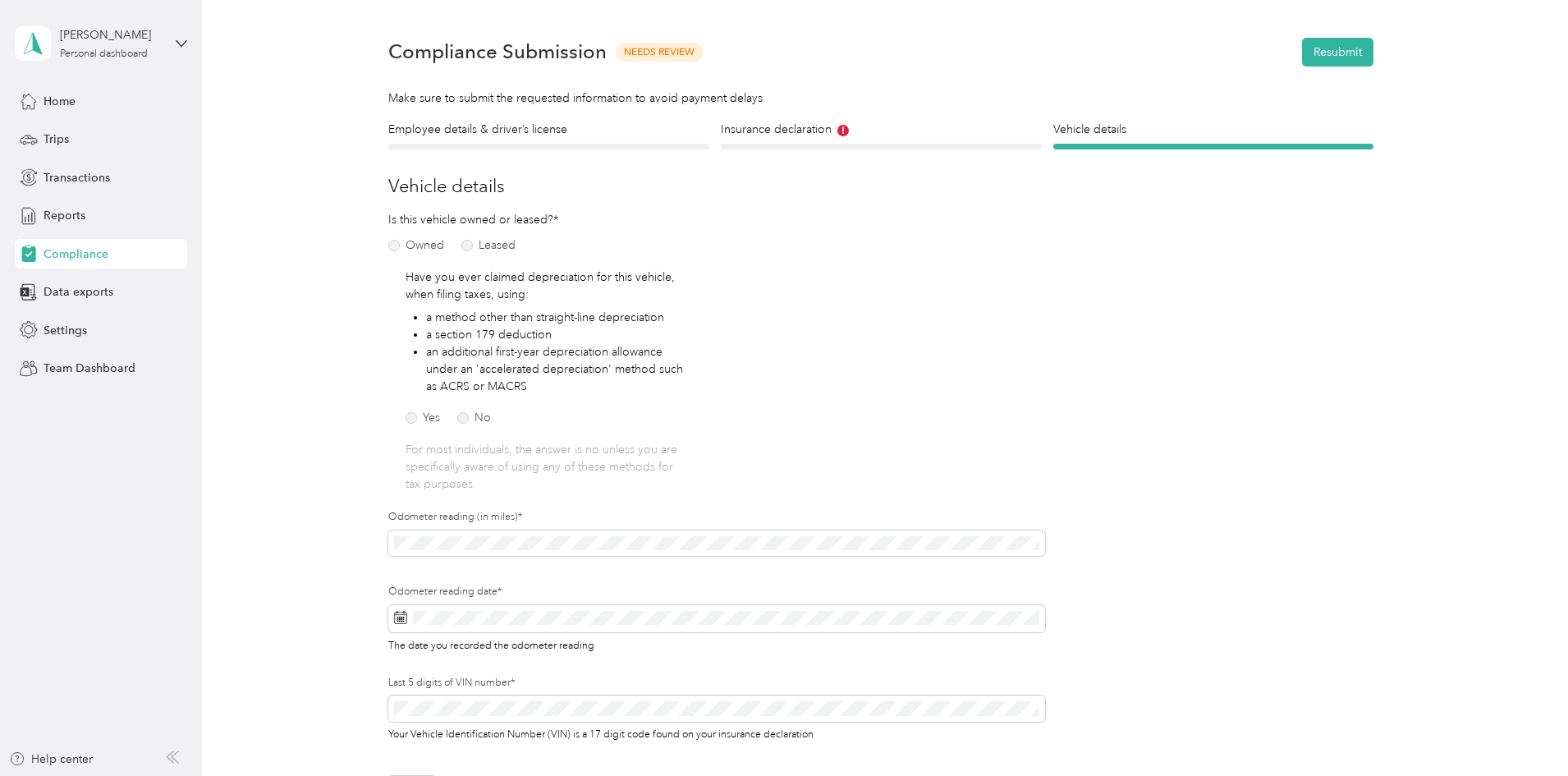
scroll to position [21, 0]
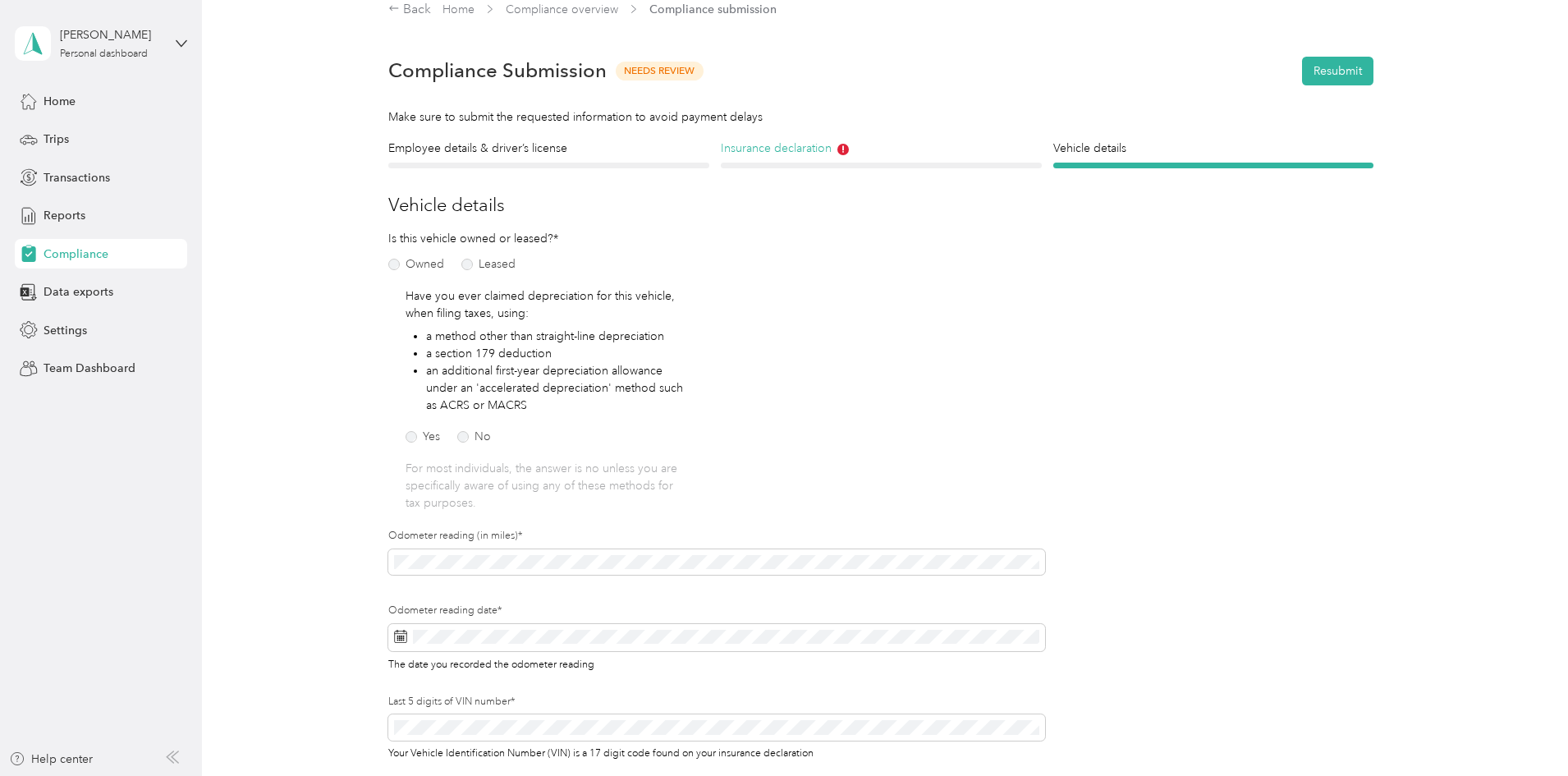
click at [888, 149] on h4 "Insurance declaration" at bounding box center [881, 148] width 321 height 17
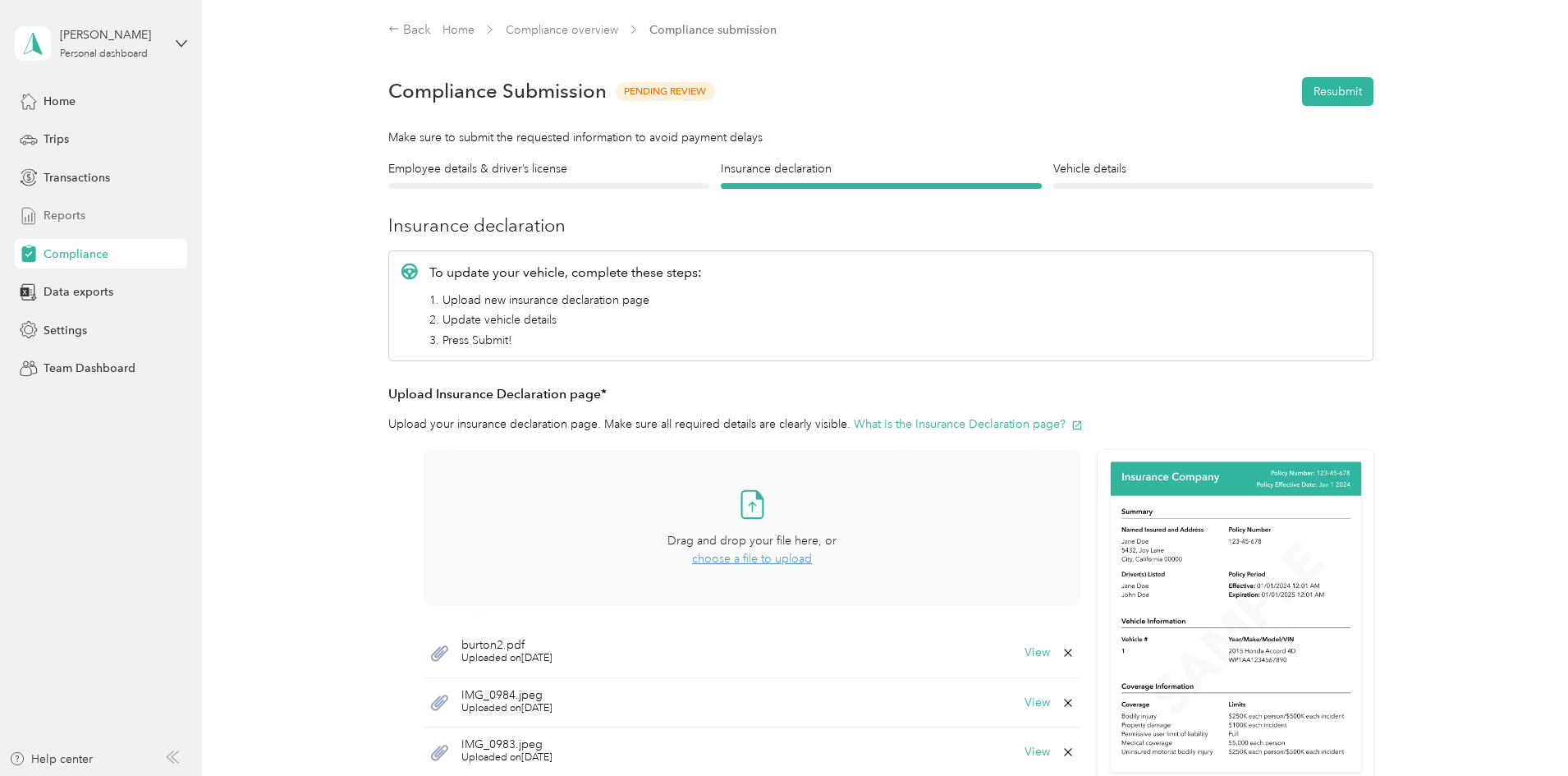
click at [87, 211] on div "Reports" at bounding box center [101, 216] width 173 height 30
